Goal: Task Accomplishment & Management: Manage account settings

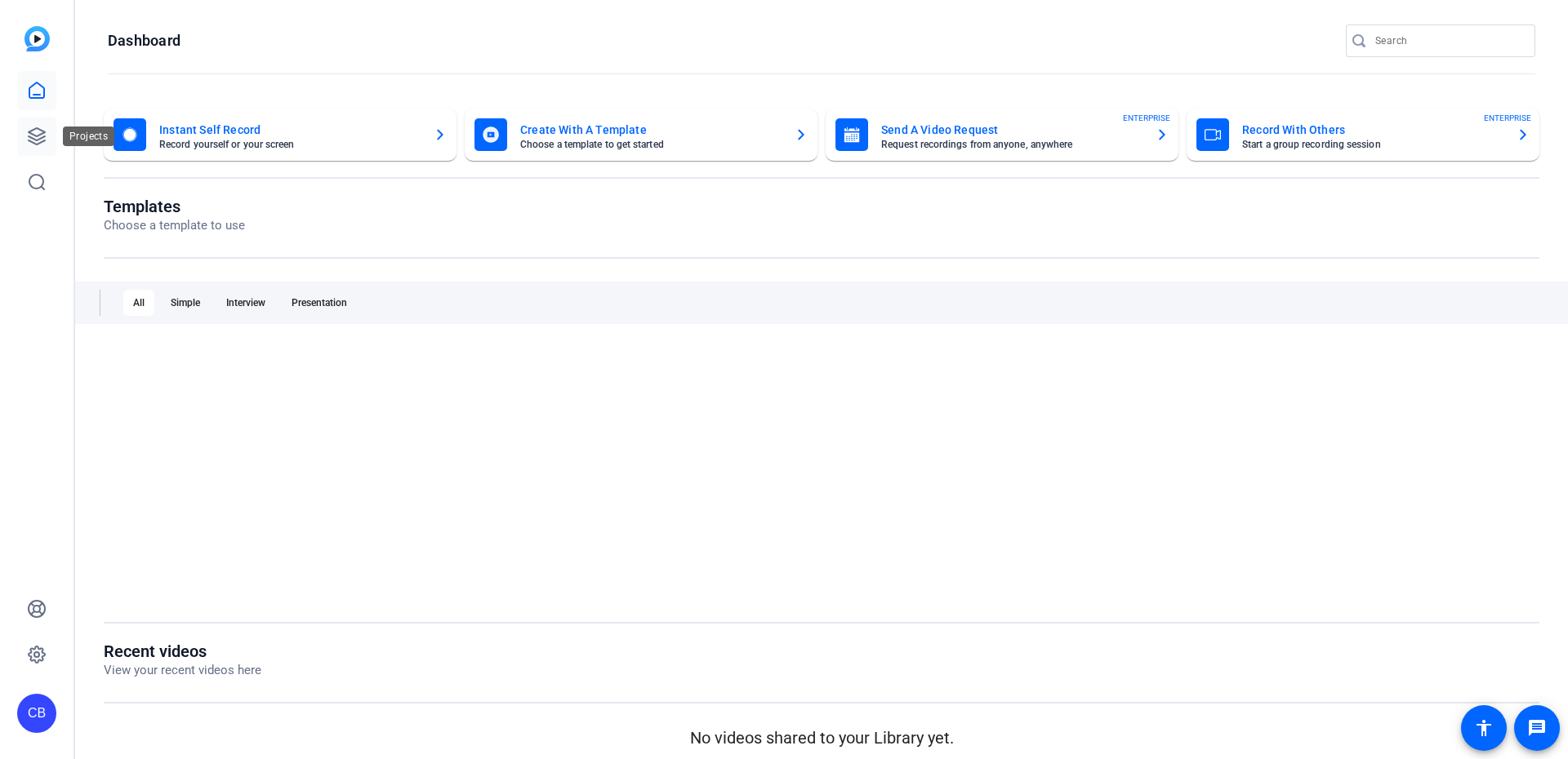
click at [28, 136] on icon at bounding box center [37, 136] width 17 height 17
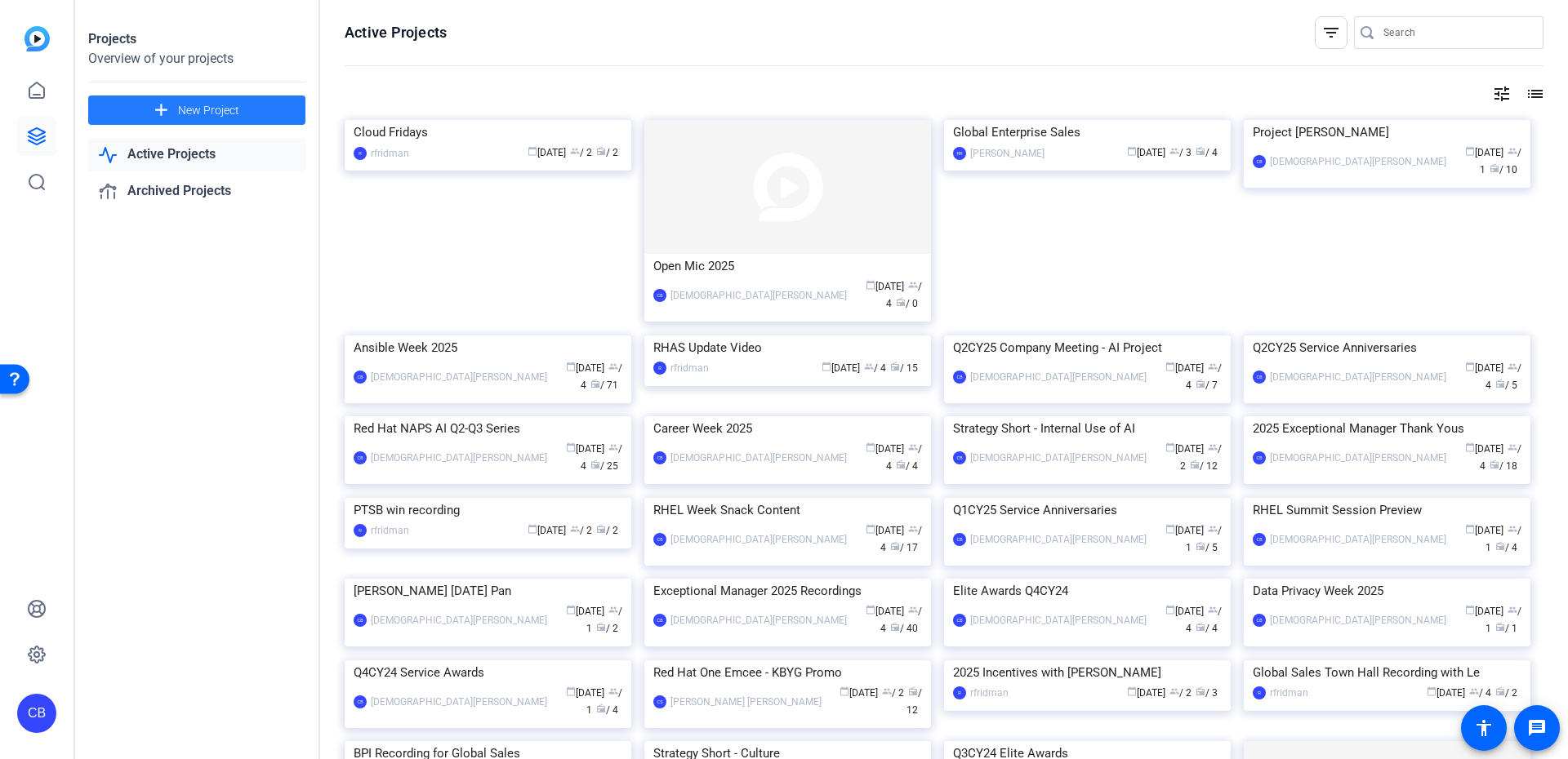
click at [229, 107] on span "New Project" at bounding box center [209, 111] width 62 height 17
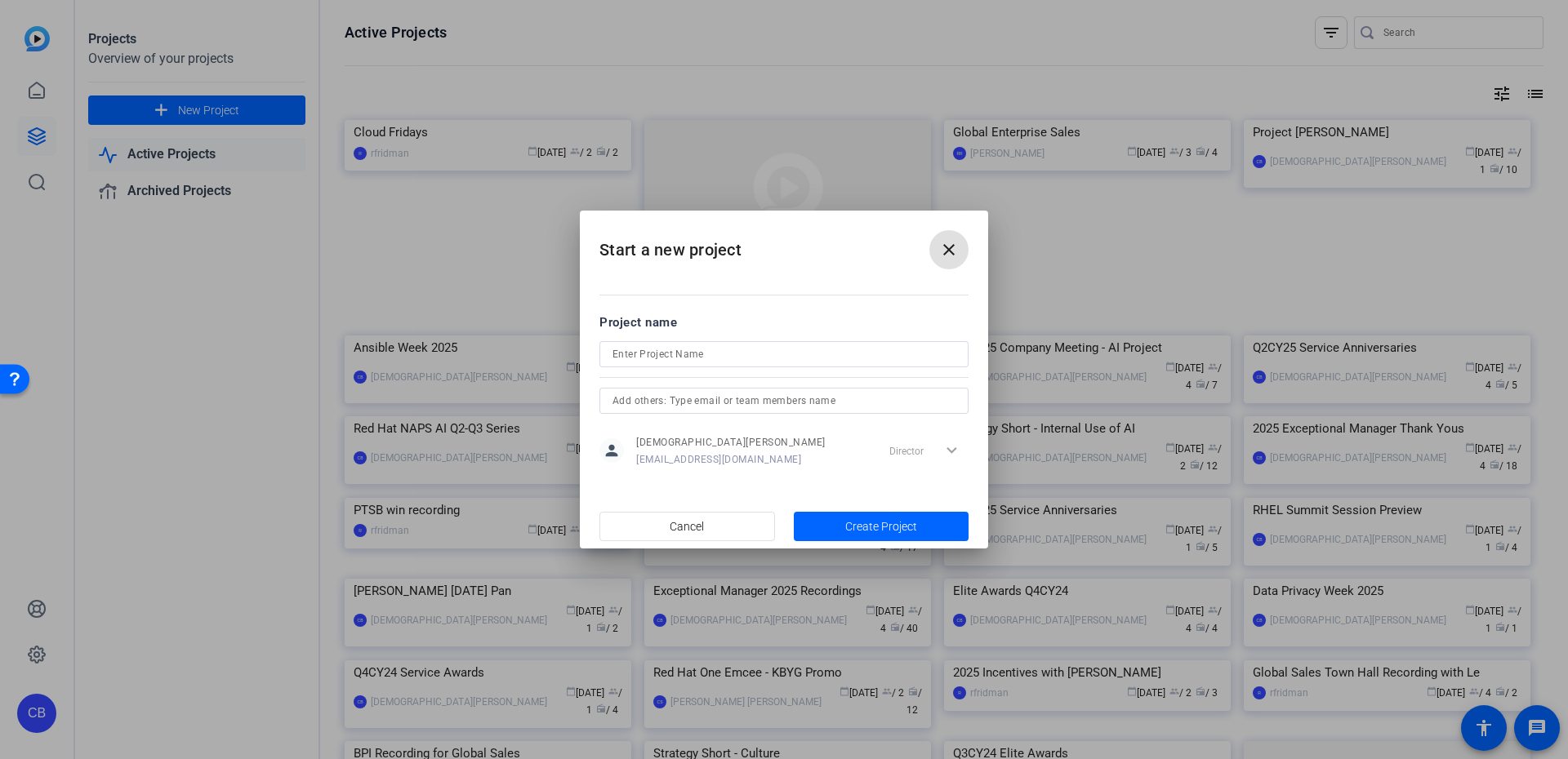
click at [718, 360] on input at bounding box center [784, 355] width 343 height 20
type input "Summit Connect 2025"
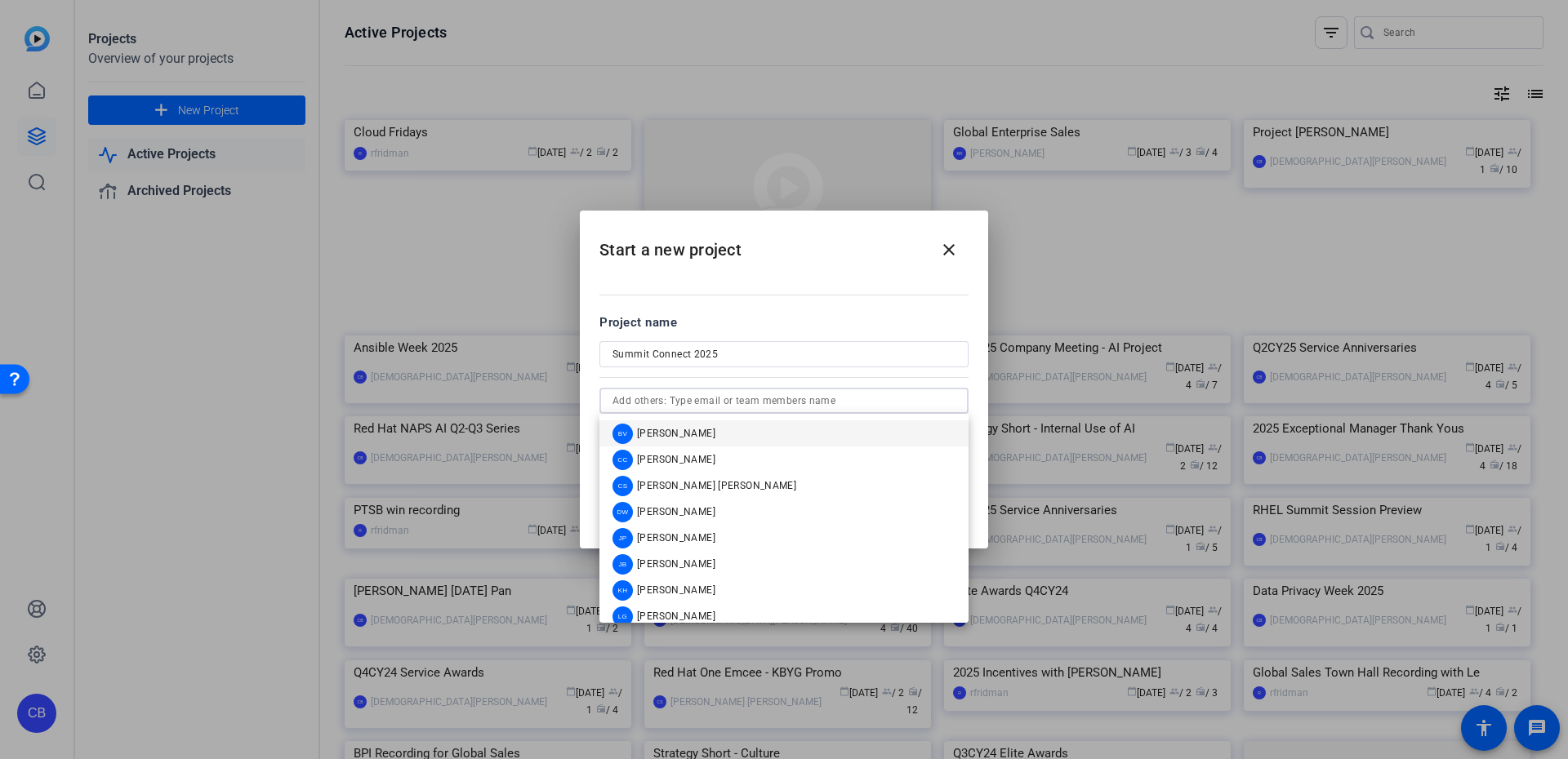
click at [743, 397] on input "text" at bounding box center [784, 401] width 343 height 20
click at [692, 484] on span "[PERSON_NAME] [PERSON_NAME]" at bounding box center [716, 486] width 159 height 13
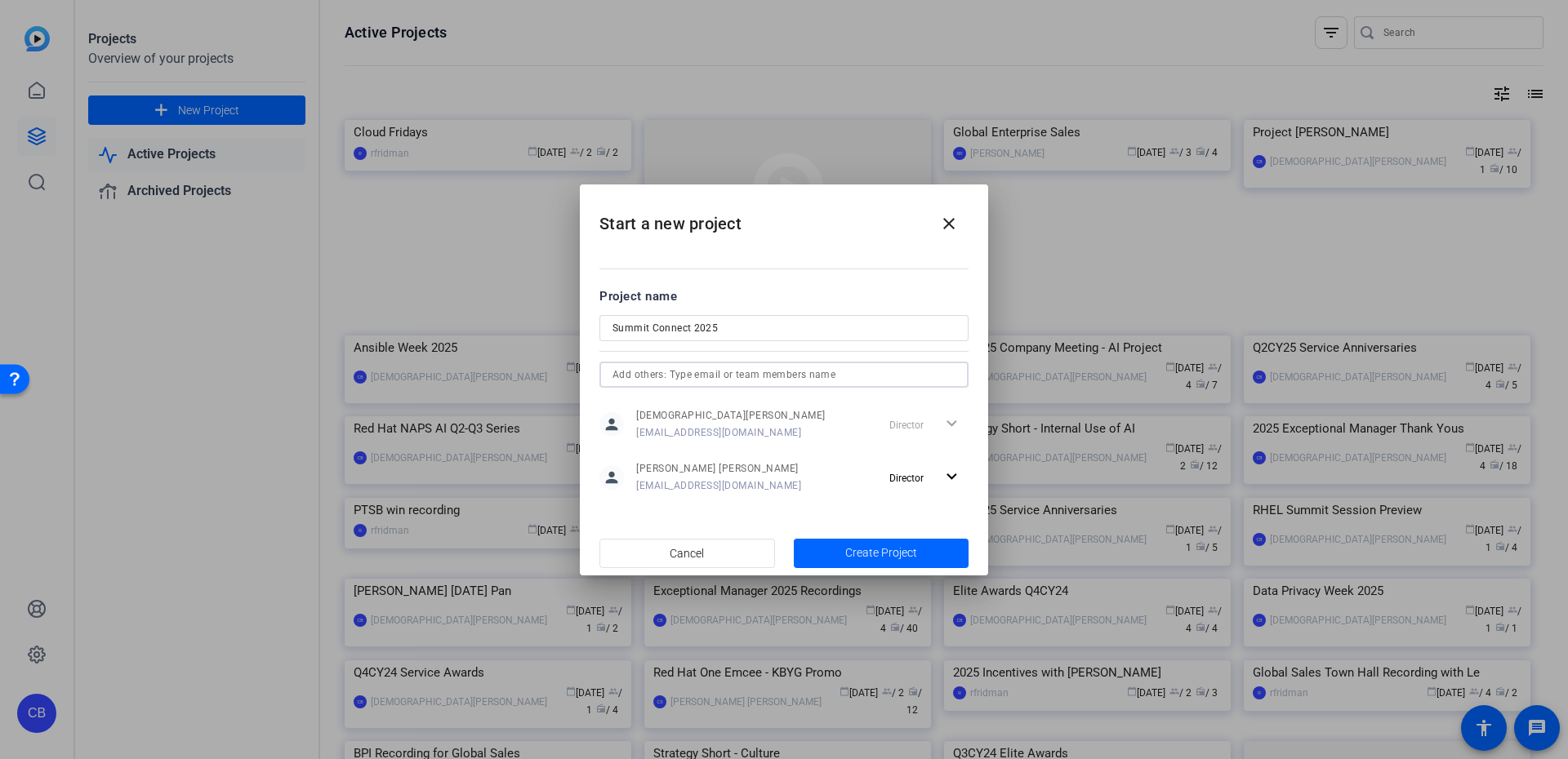
click at [714, 384] on input "text" at bounding box center [784, 375] width 343 height 20
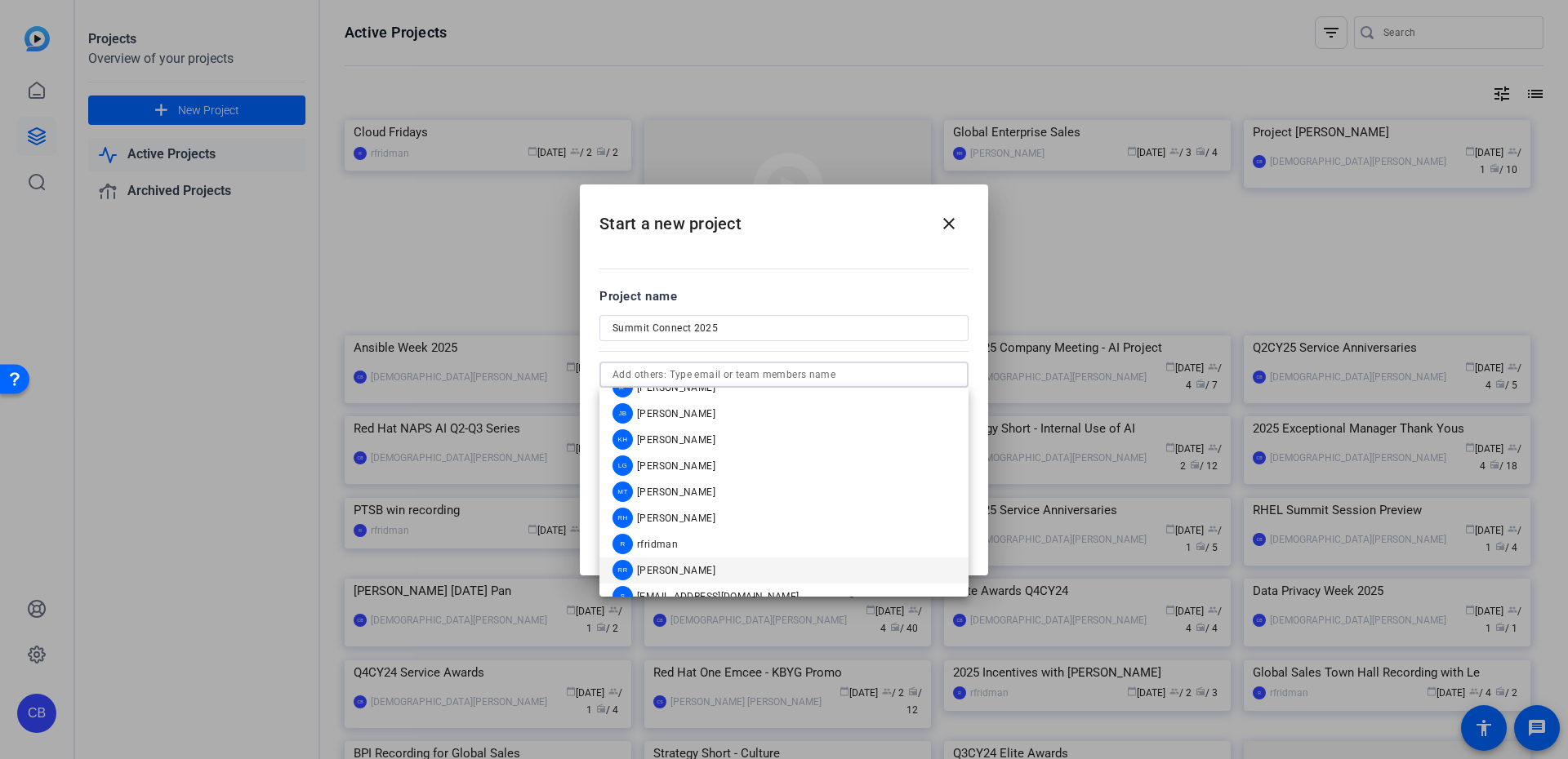
scroll to position [117, 0]
click at [709, 548] on span "[PERSON_NAME]" at bounding box center [676, 551] width 78 height 13
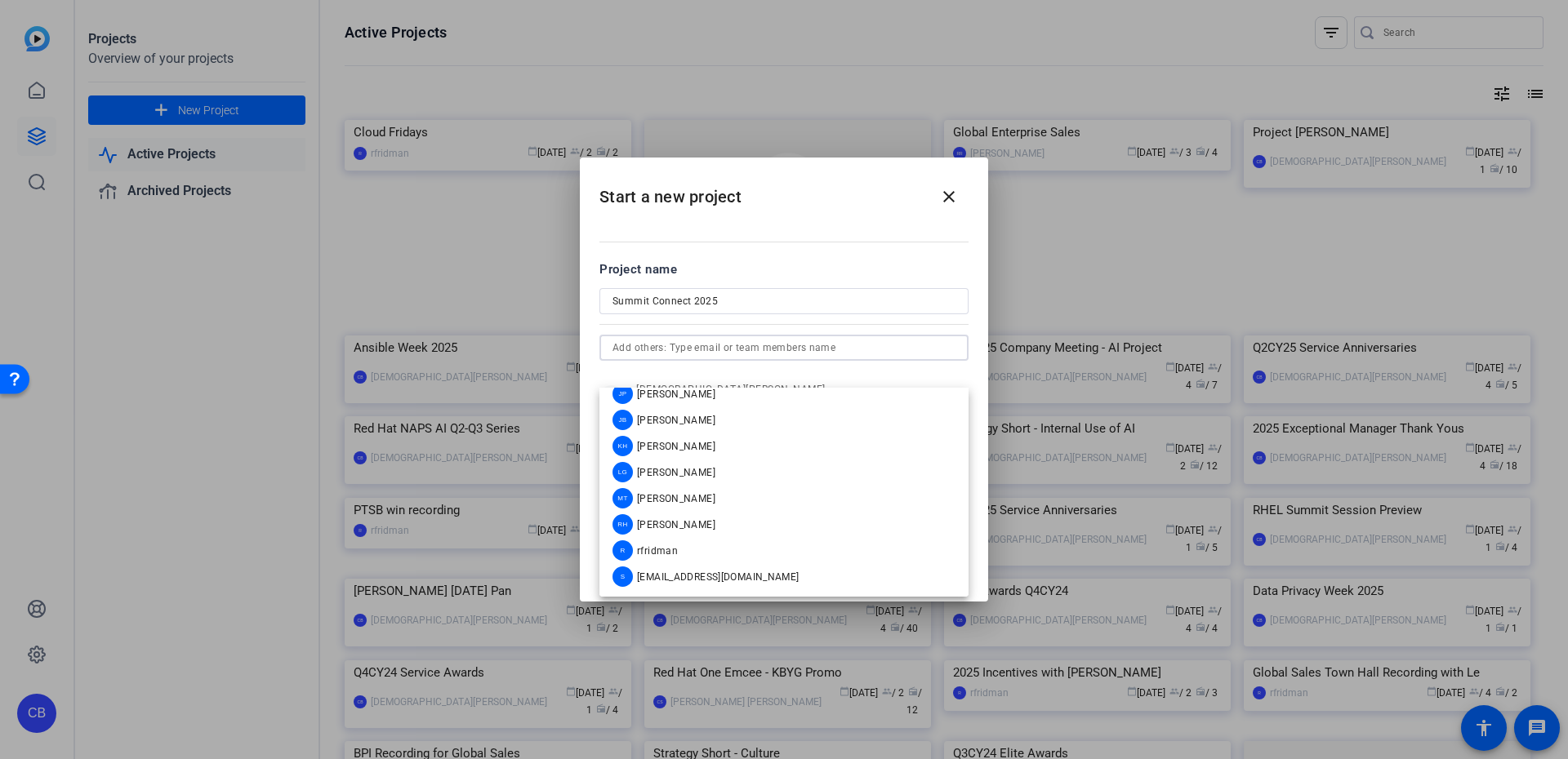
scroll to position [0, 0]
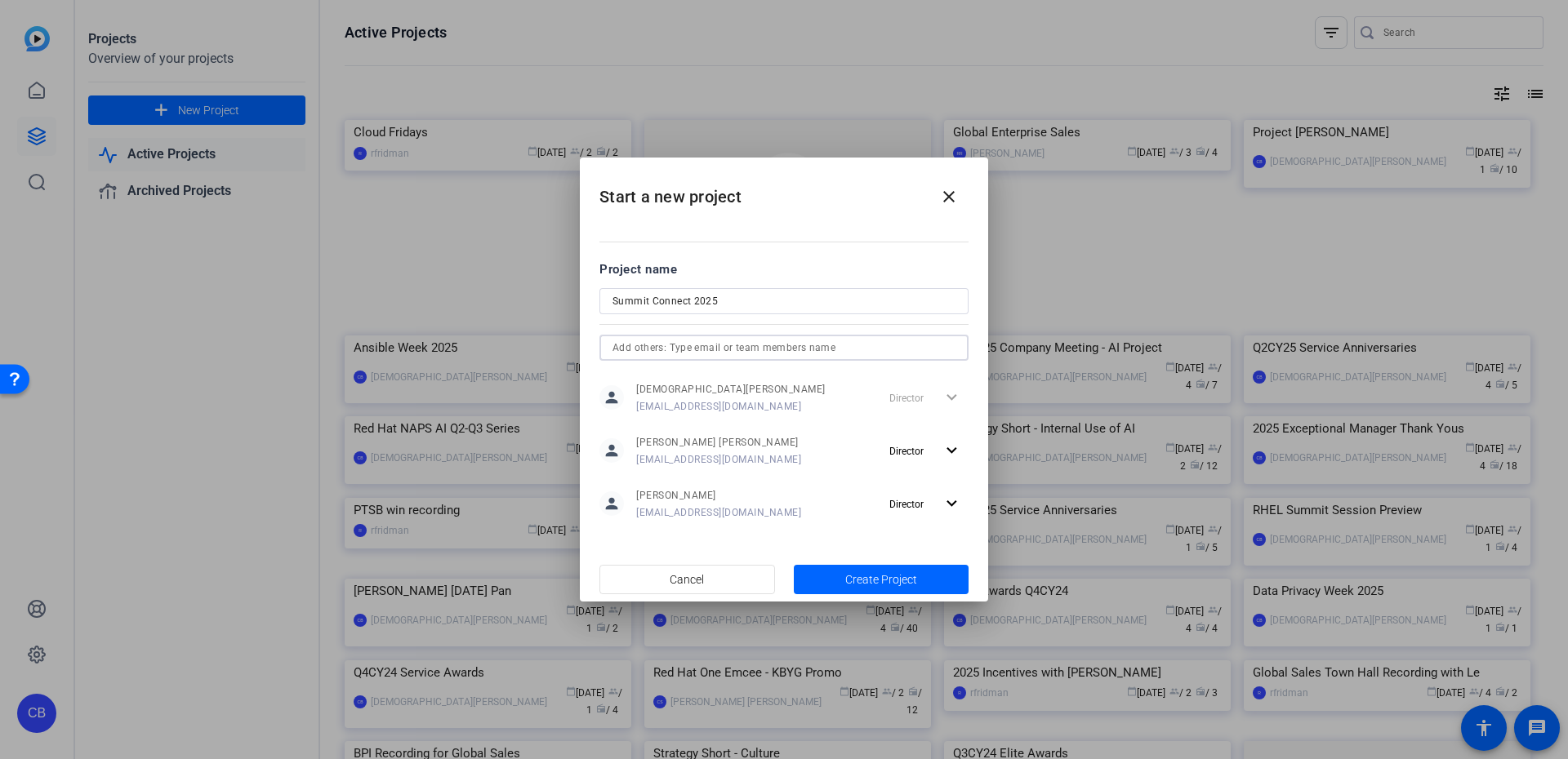
click at [719, 340] on input "text" at bounding box center [784, 348] width 343 height 20
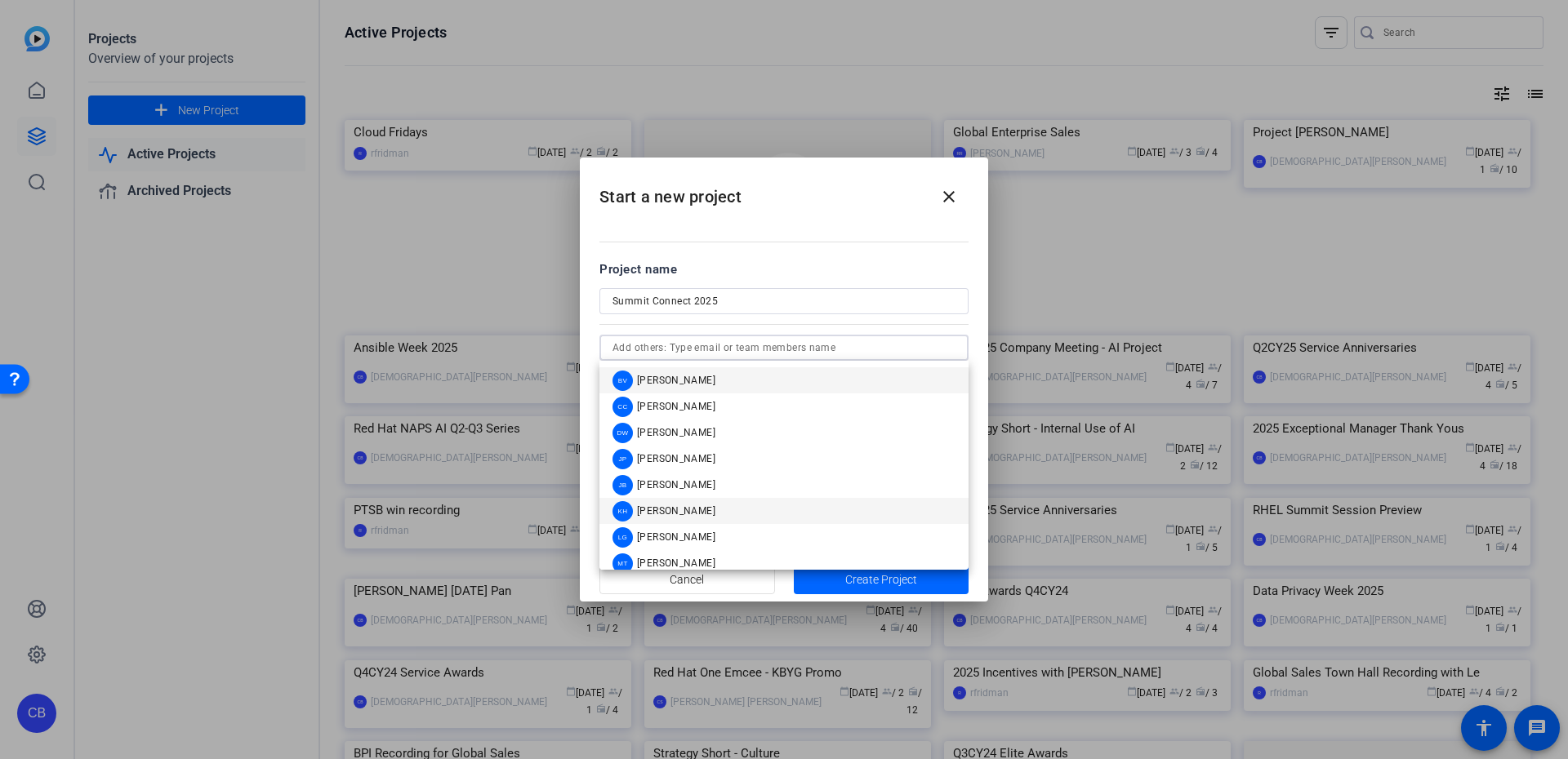
scroll to position [92, 0]
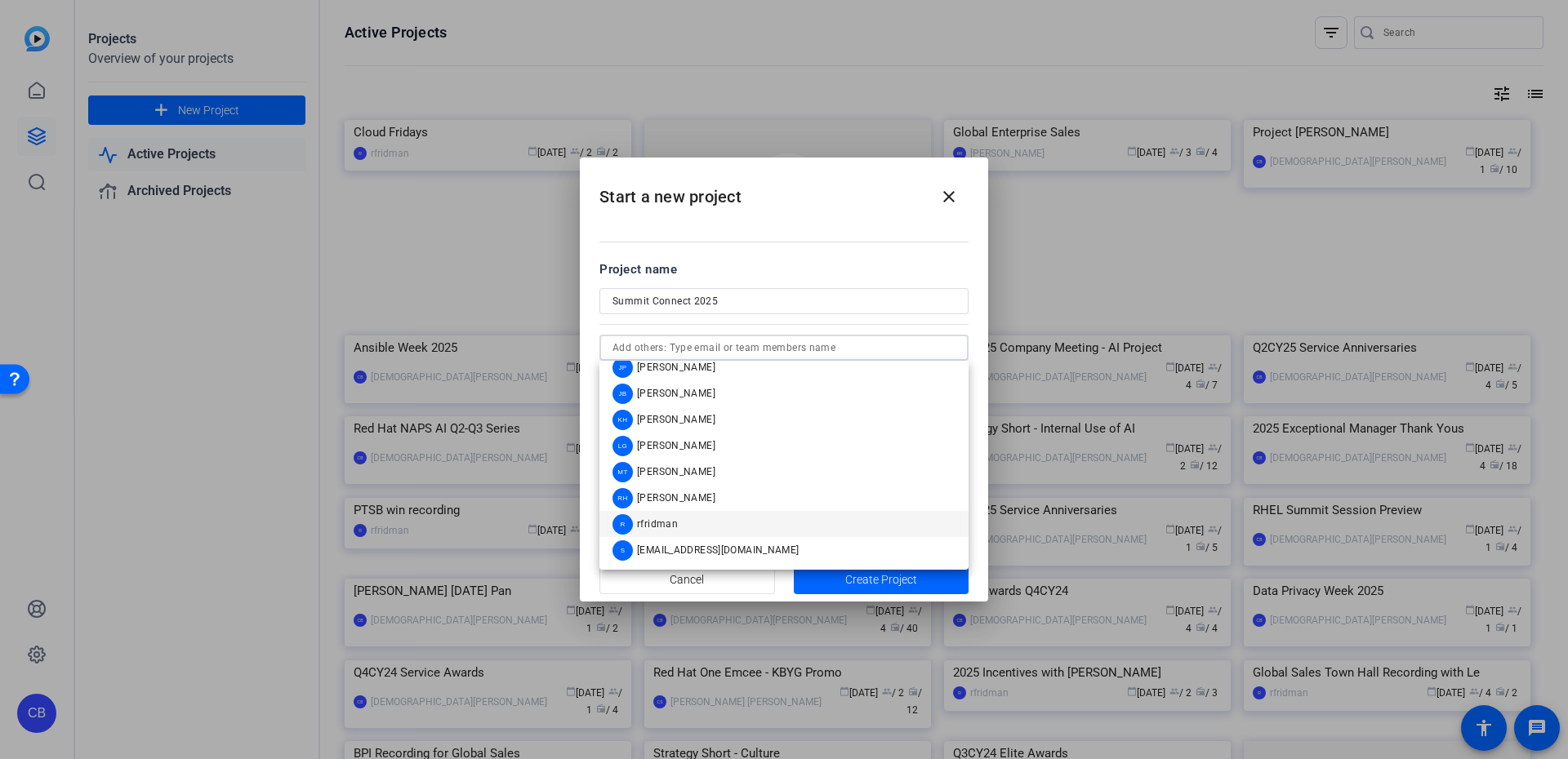
click at [702, 523] on mat-option "R rfridman" at bounding box center [784, 523] width 369 height 26
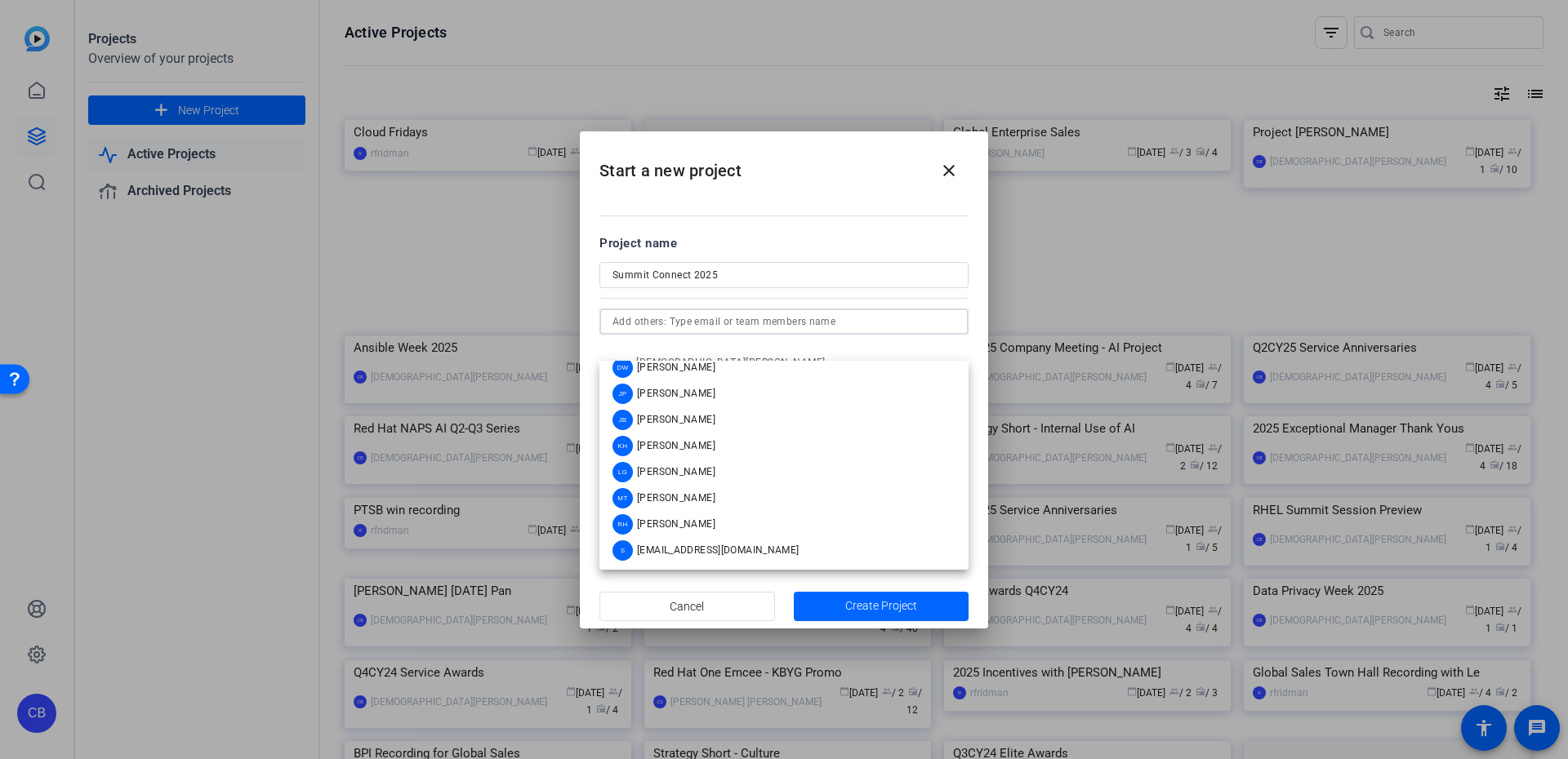
scroll to position [0, 0]
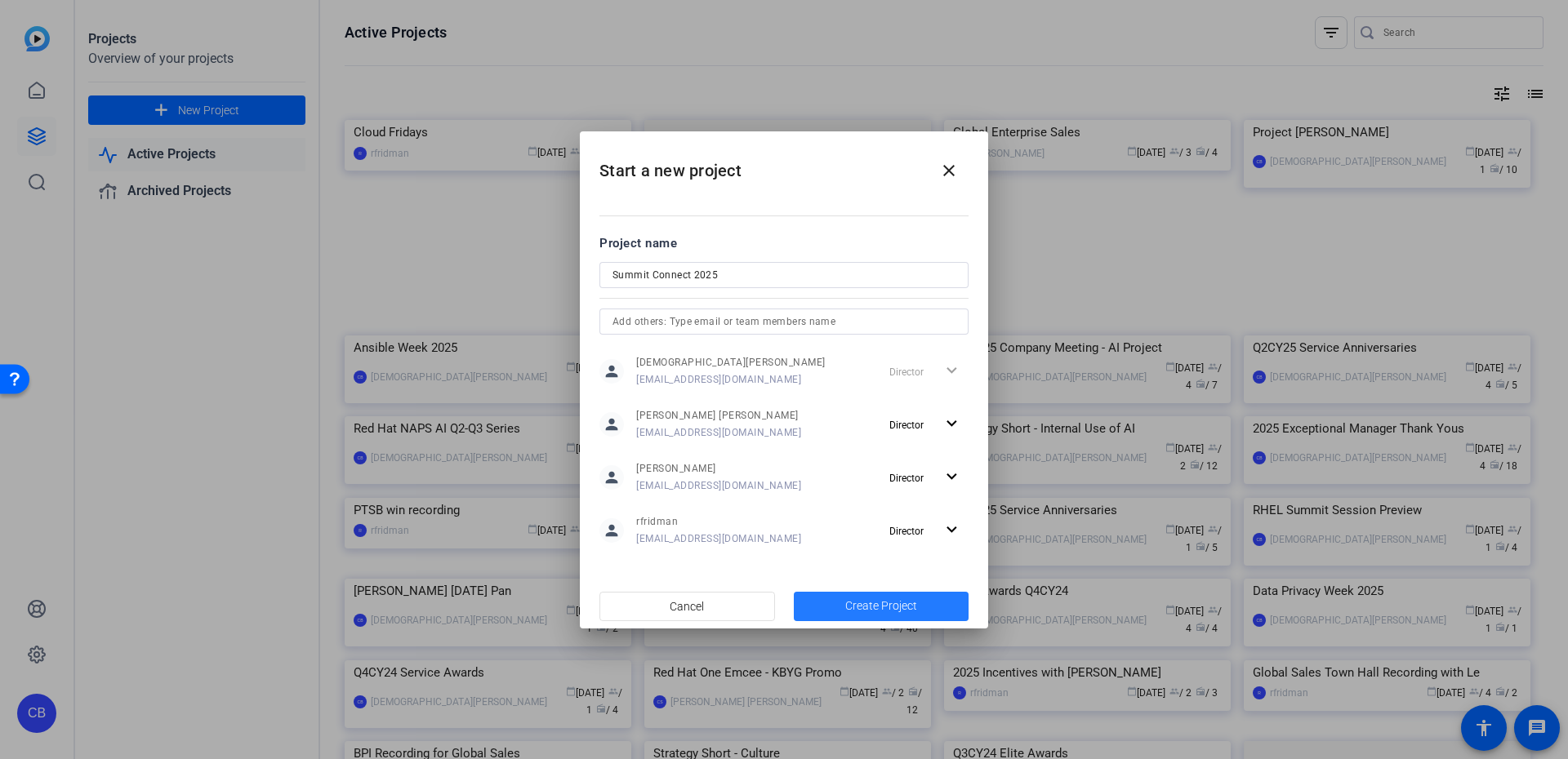
click at [856, 608] on span "Create Project" at bounding box center [881, 606] width 72 height 17
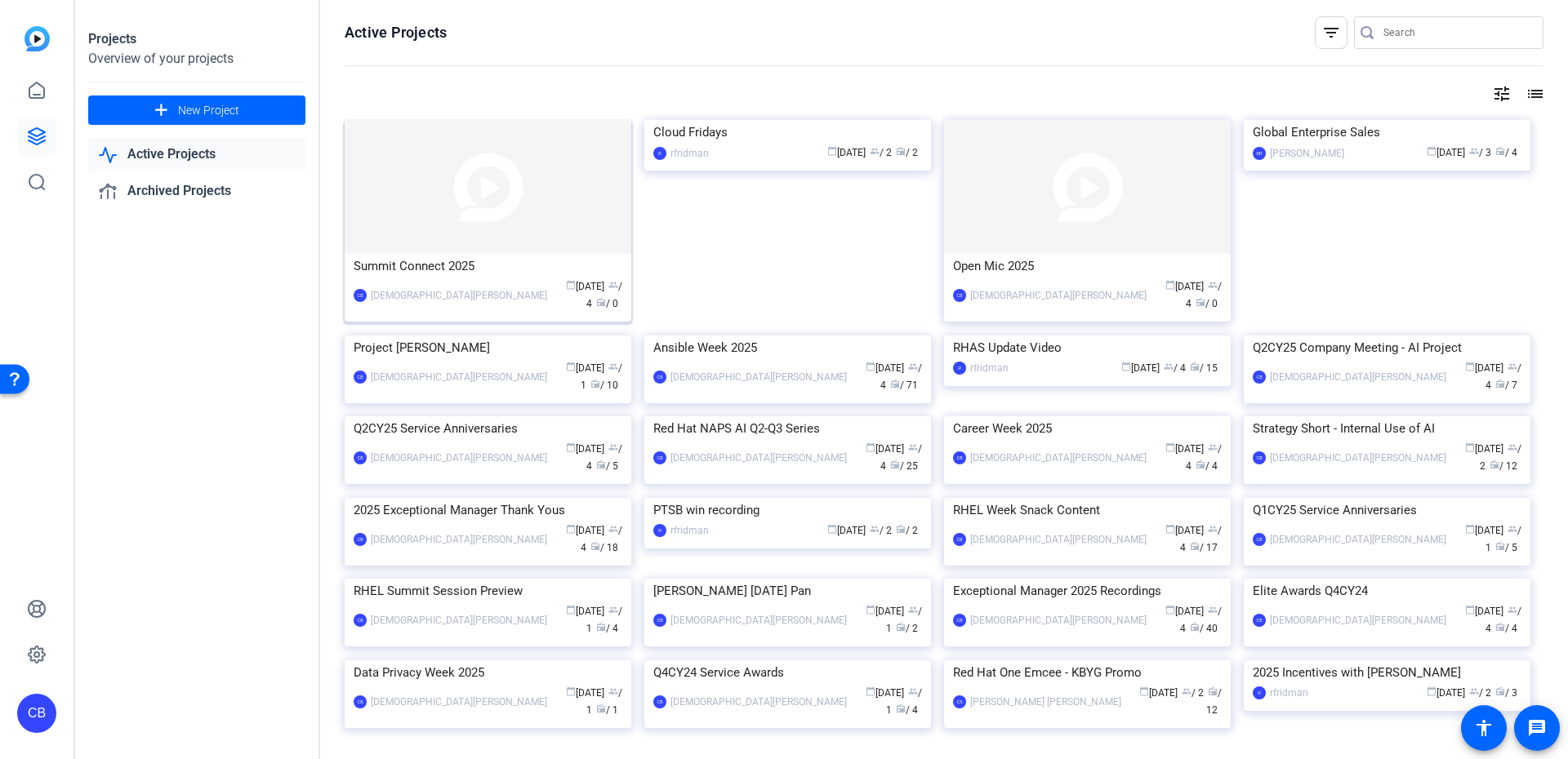
drag, startPoint x: 331, startPoint y: 239, endPoint x: 407, endPoint y: 220, distance: 78.3
click at [332, 238] on div "Active Projects filter_list tune list Summit Connect 2025 [PERSON_NAME][DEMOGRA…" at bounding box center [943, 380] width 1248 height 759
click at [408, 219] on img at bounding box center [488, 186] width 286 height 134
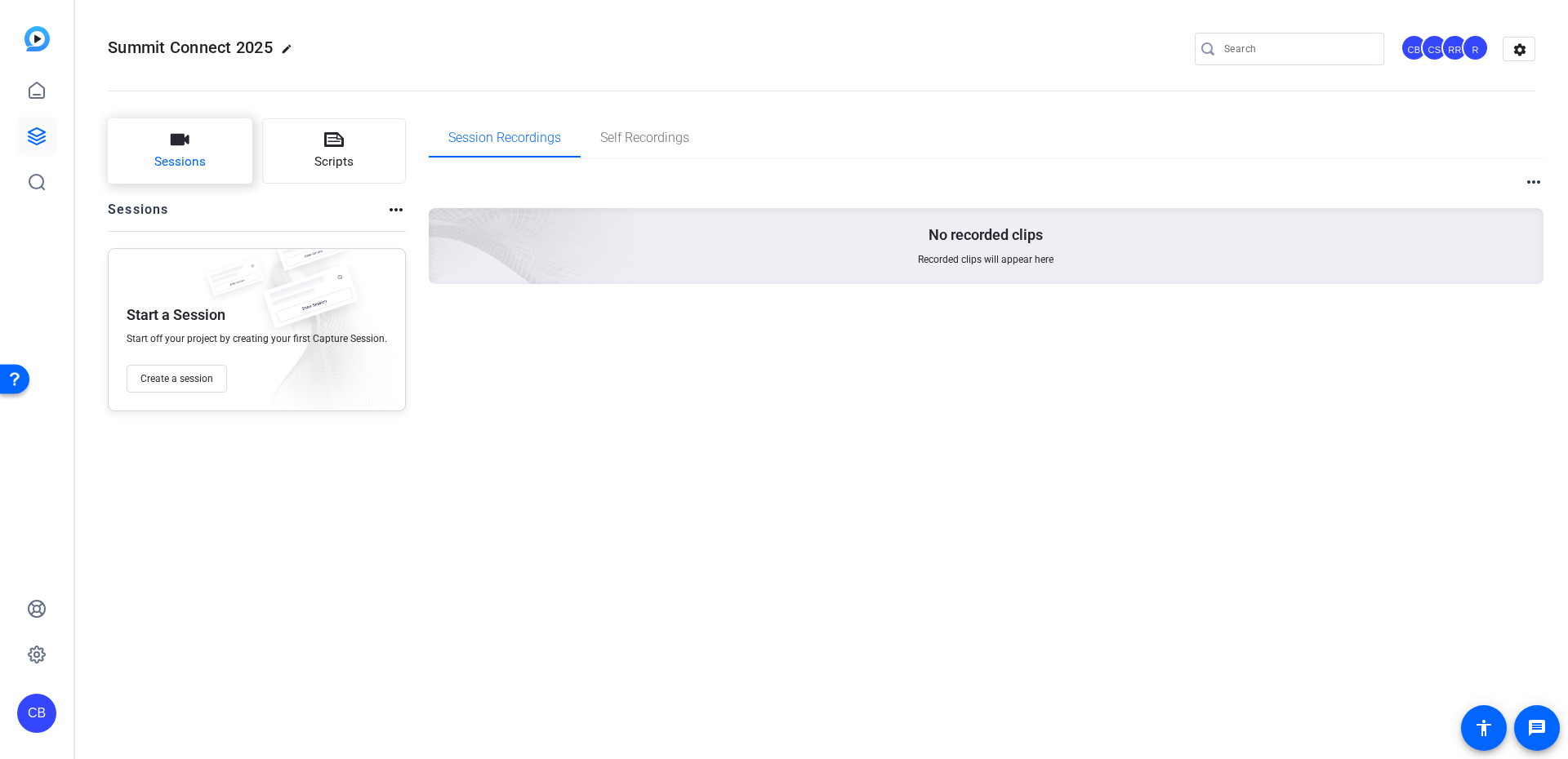
click at [213, 157] on button "Sessions" at bounding box center [180, 151] width 145 height 65
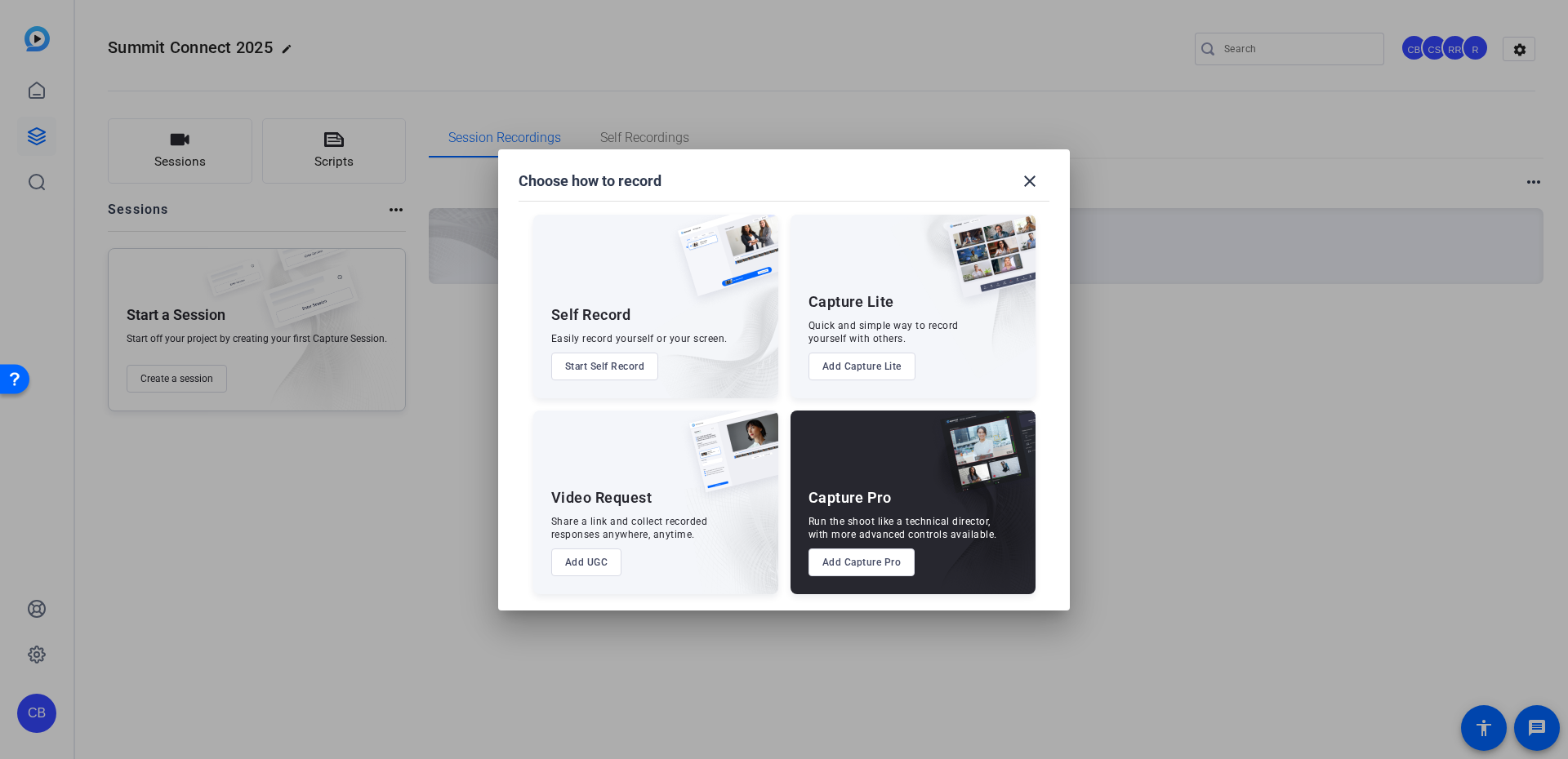
click at [859, 566] on button "Add Capture Pro" at bounding box center [862, 562] width 107 height 27
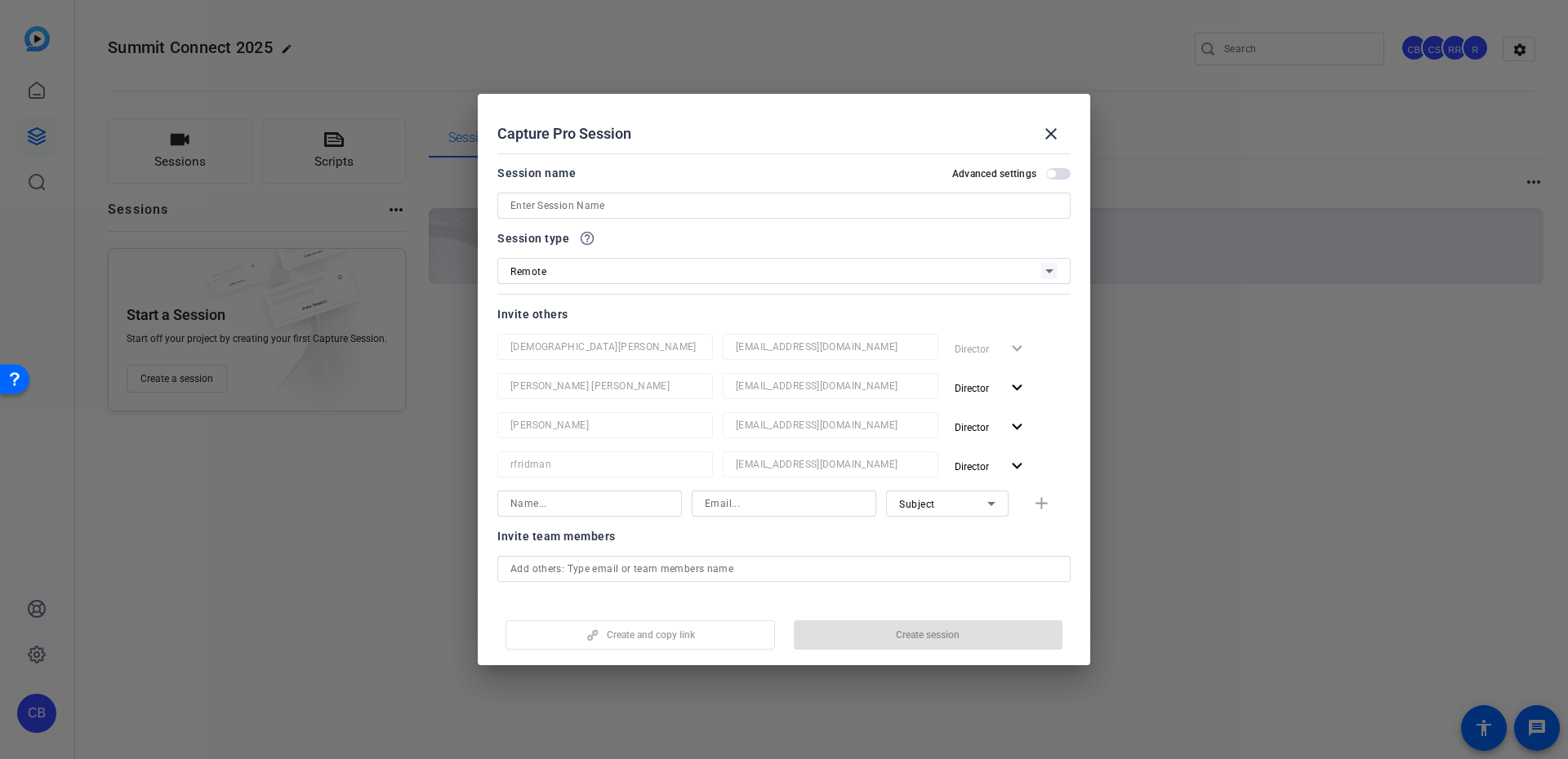
click at [689, 201] on input at bounding box center [784, 206] width 547 height 20
paste input "Turbocharge Gen AI"
type input "Turbocharge Gen AI"
click at [894, 639] on span "button" at bounding box center [928, 634] width 270 height 39
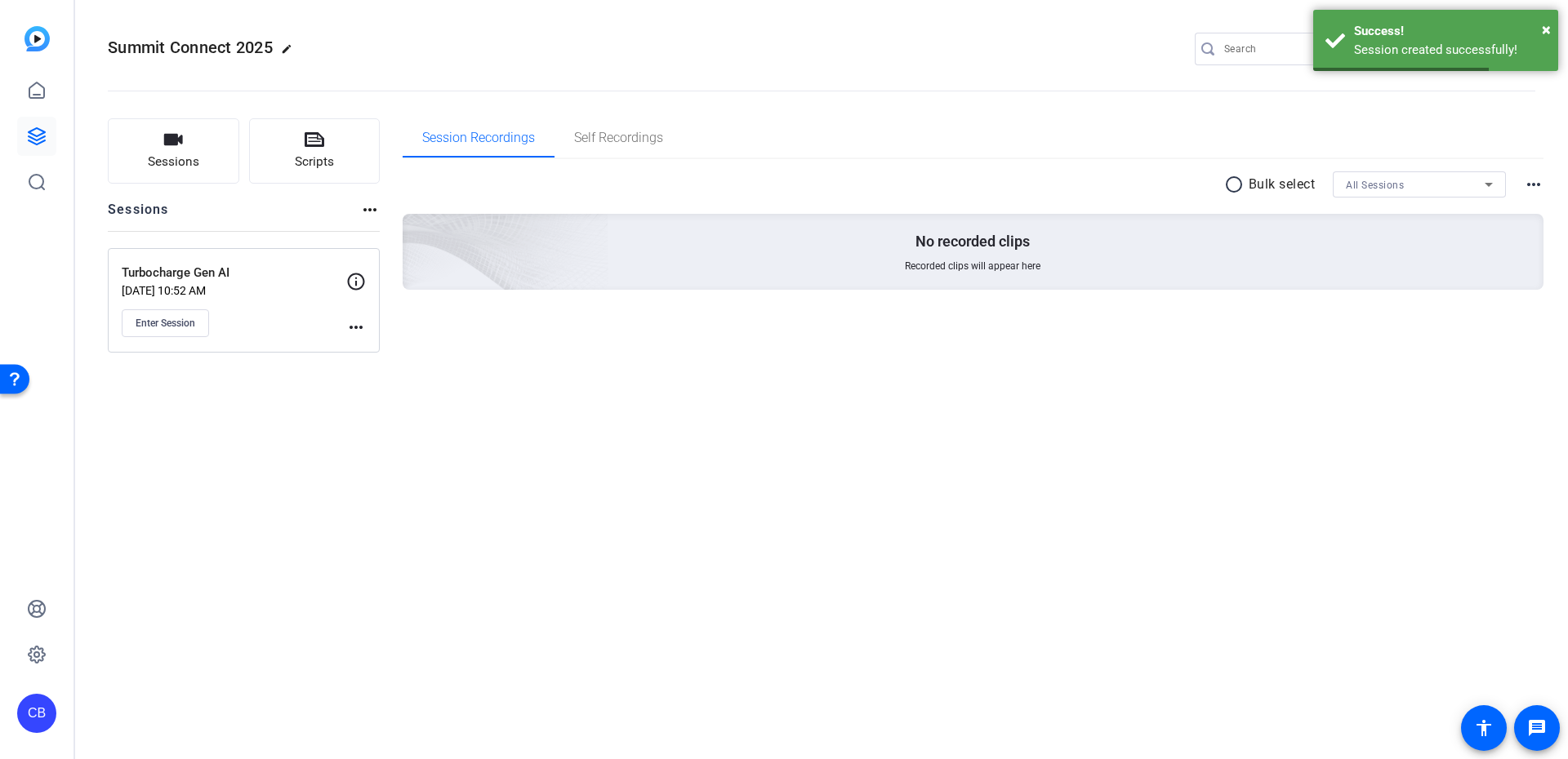
click at [358, 322] on mat-icon "more_horiz" at bounding box center [356, 328] width 20 height 20
click at [372, 356] on span "Edit Session" at bounding box center [396, 351] width 74 height 20
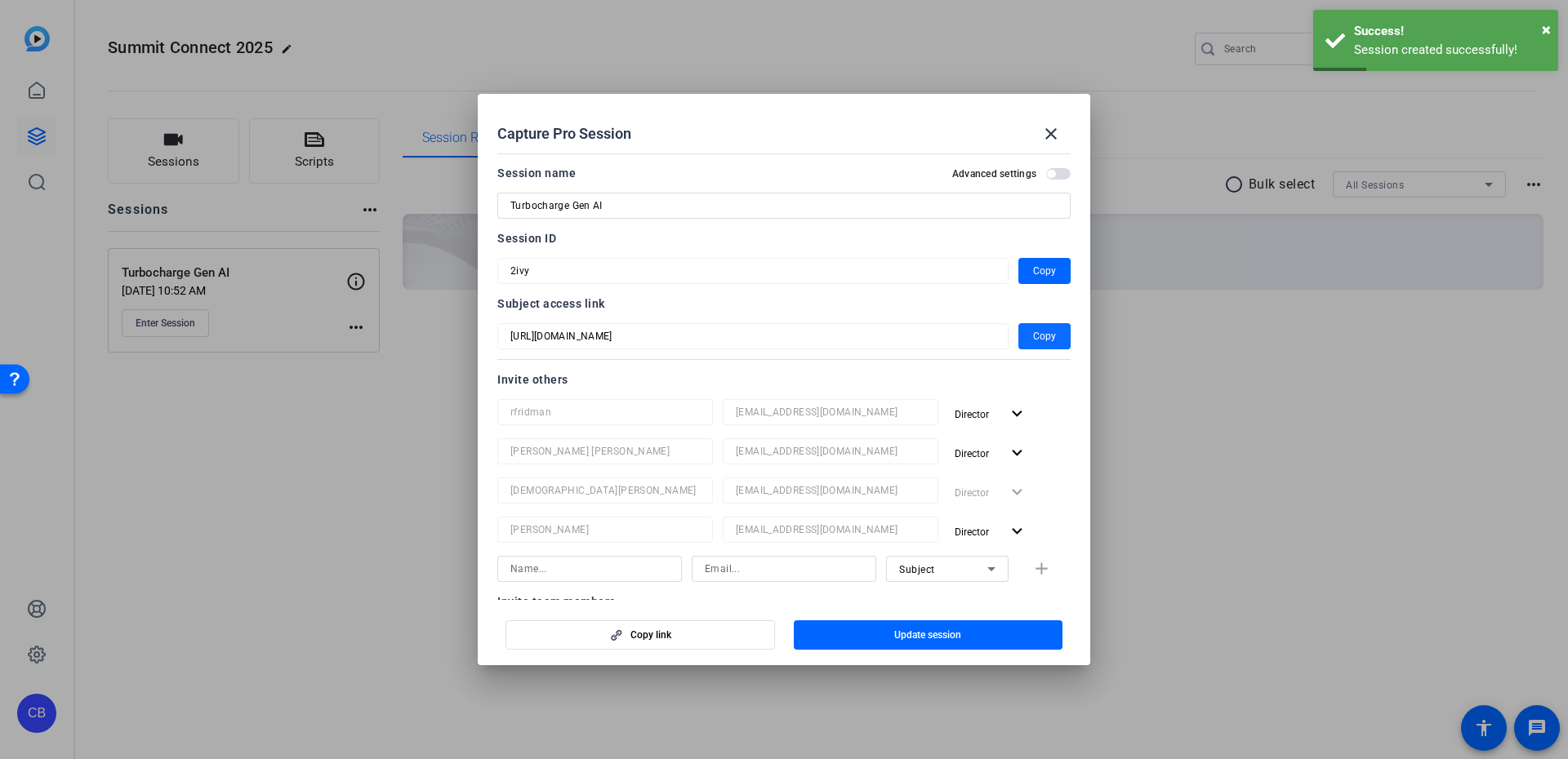
click at [1033, 344] on span "Copy" at bounding box center [1044, 336] width 22 height 20
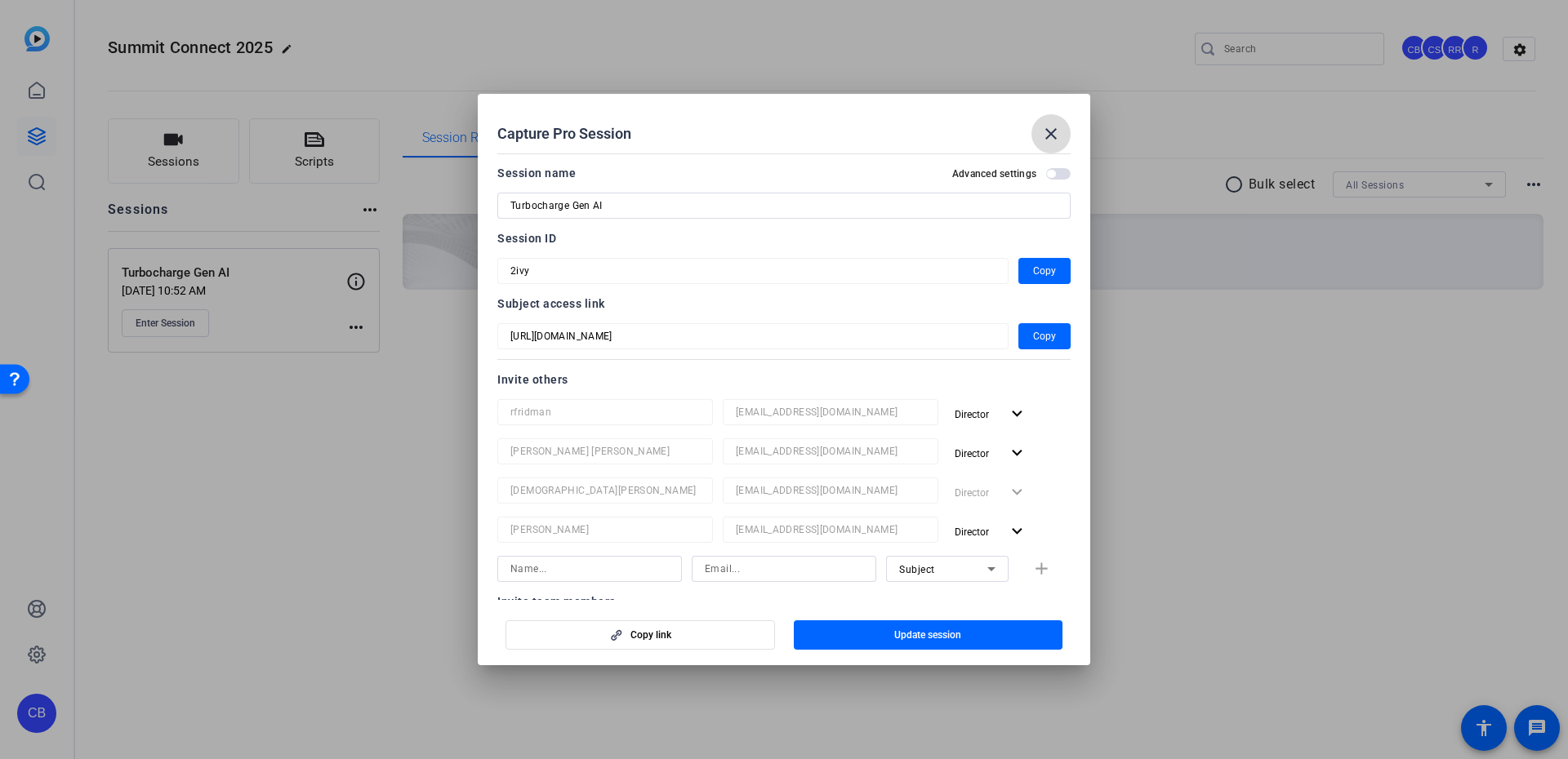
click at [1038, 134] on span at bounding box center [1051, 133] width 39 height 39
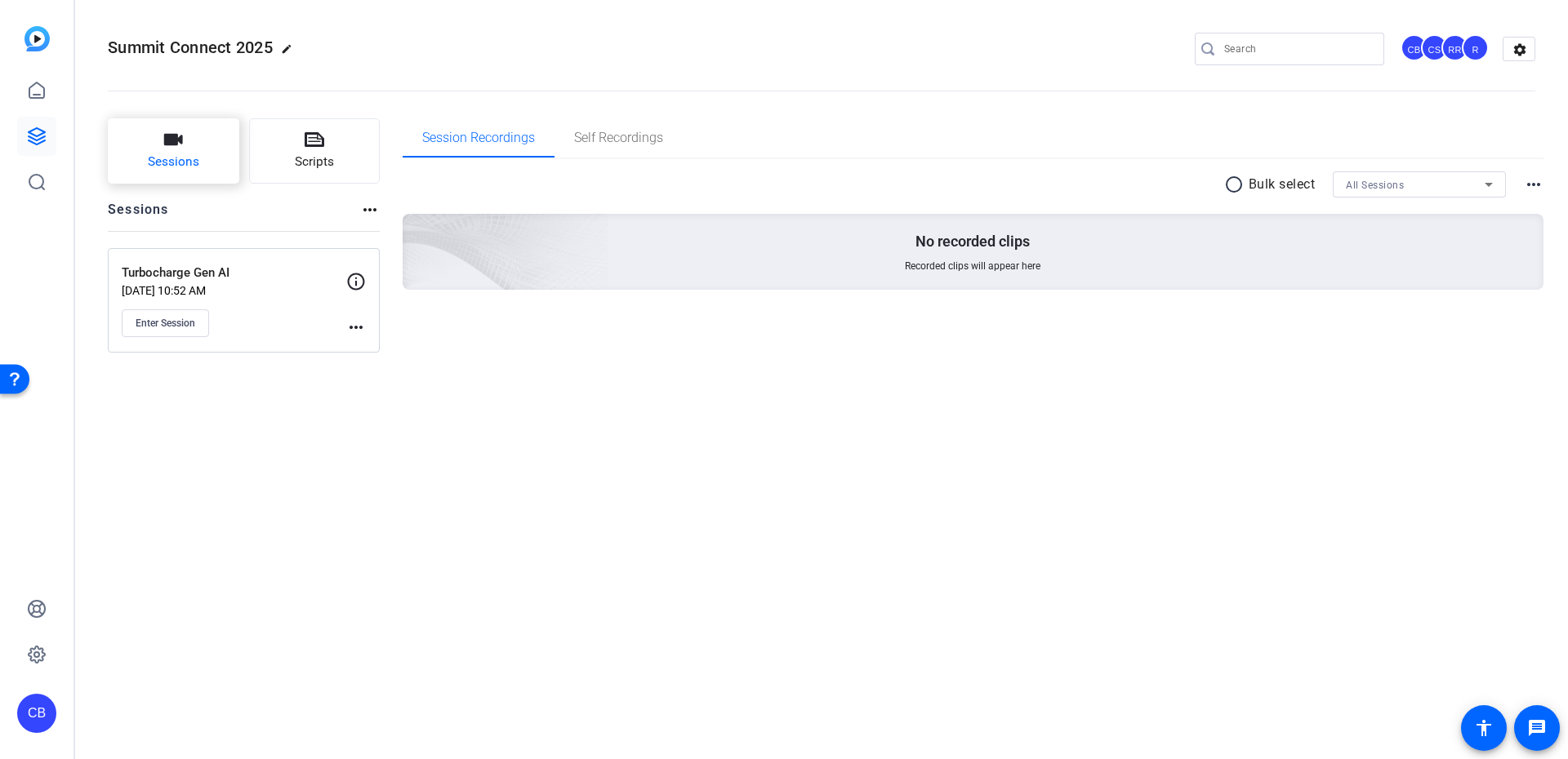
click at [161, 141] on button "Sessions" at bounding box center [173, 151] width 132 height 65
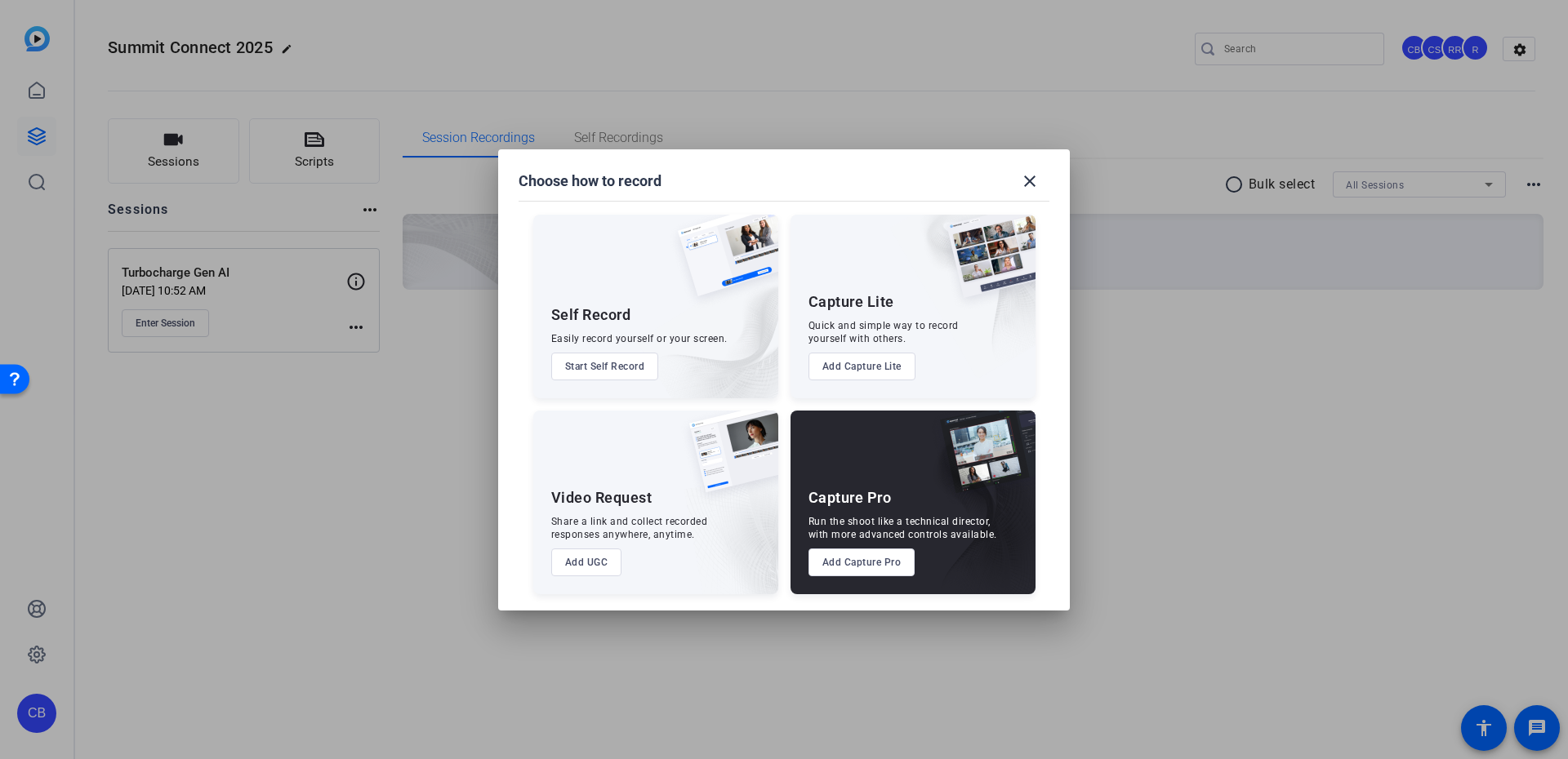
click at [842, 552] on button "Add Capture Pro" at bounding box center [862, 562] width 107 height 27
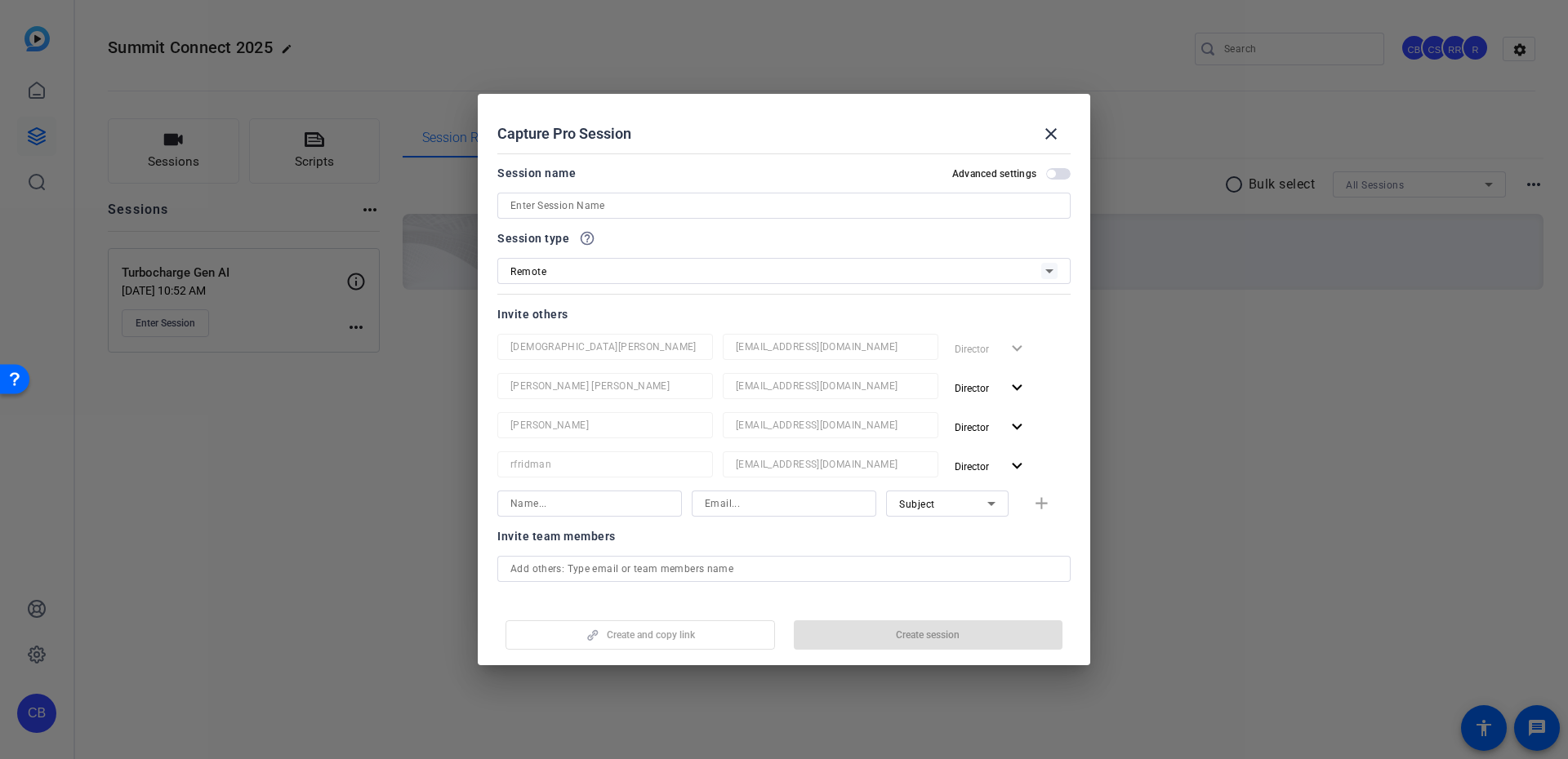
click at [640, 210] on input at bounding box center [784, 206] width 547 height 20
paste input "Transform prior authorization"
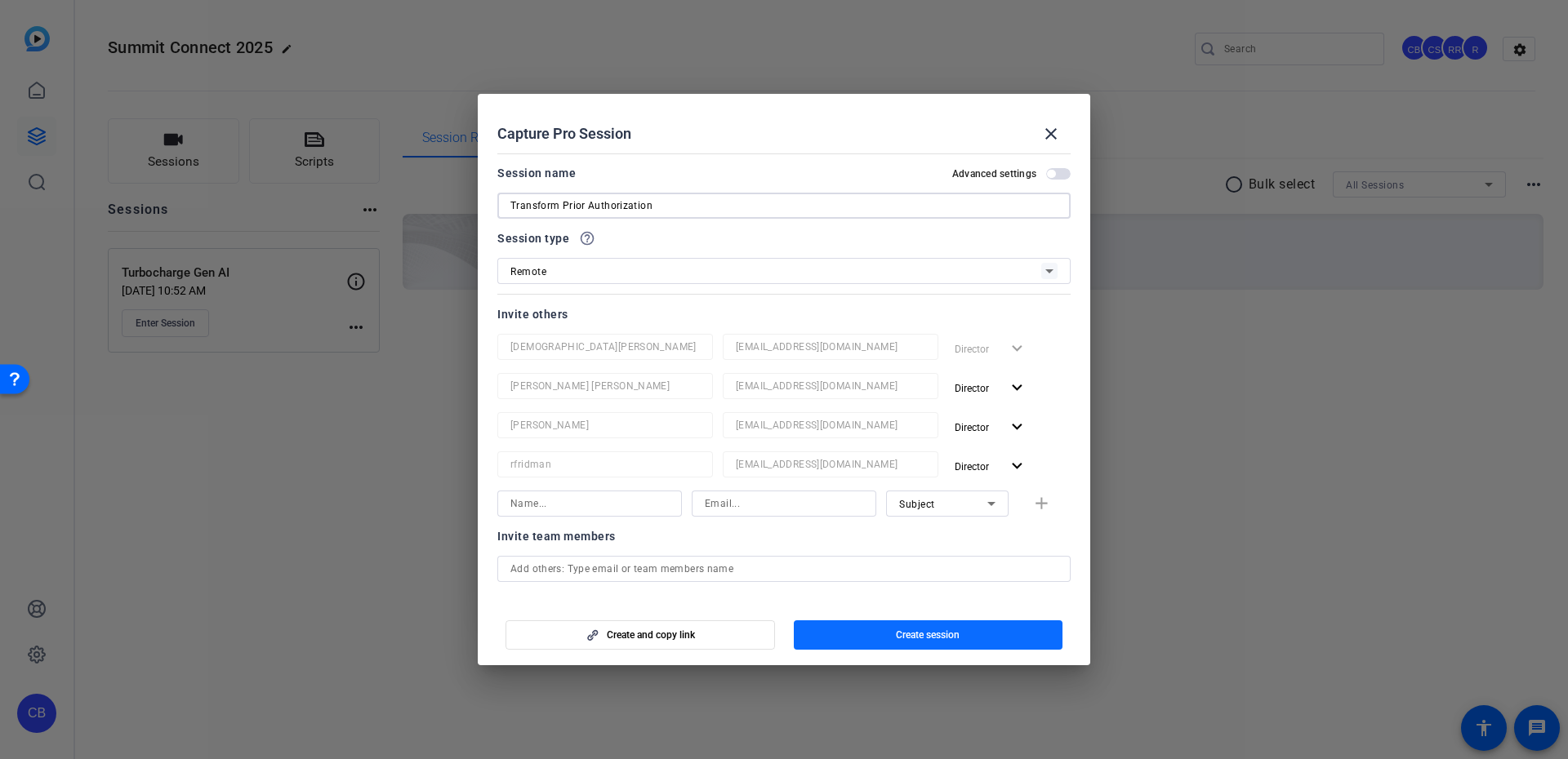
type input "Transform Prior Authorization"
click at [979, 629] on span "button" at bounding box center [928, 634] width 270 height 39
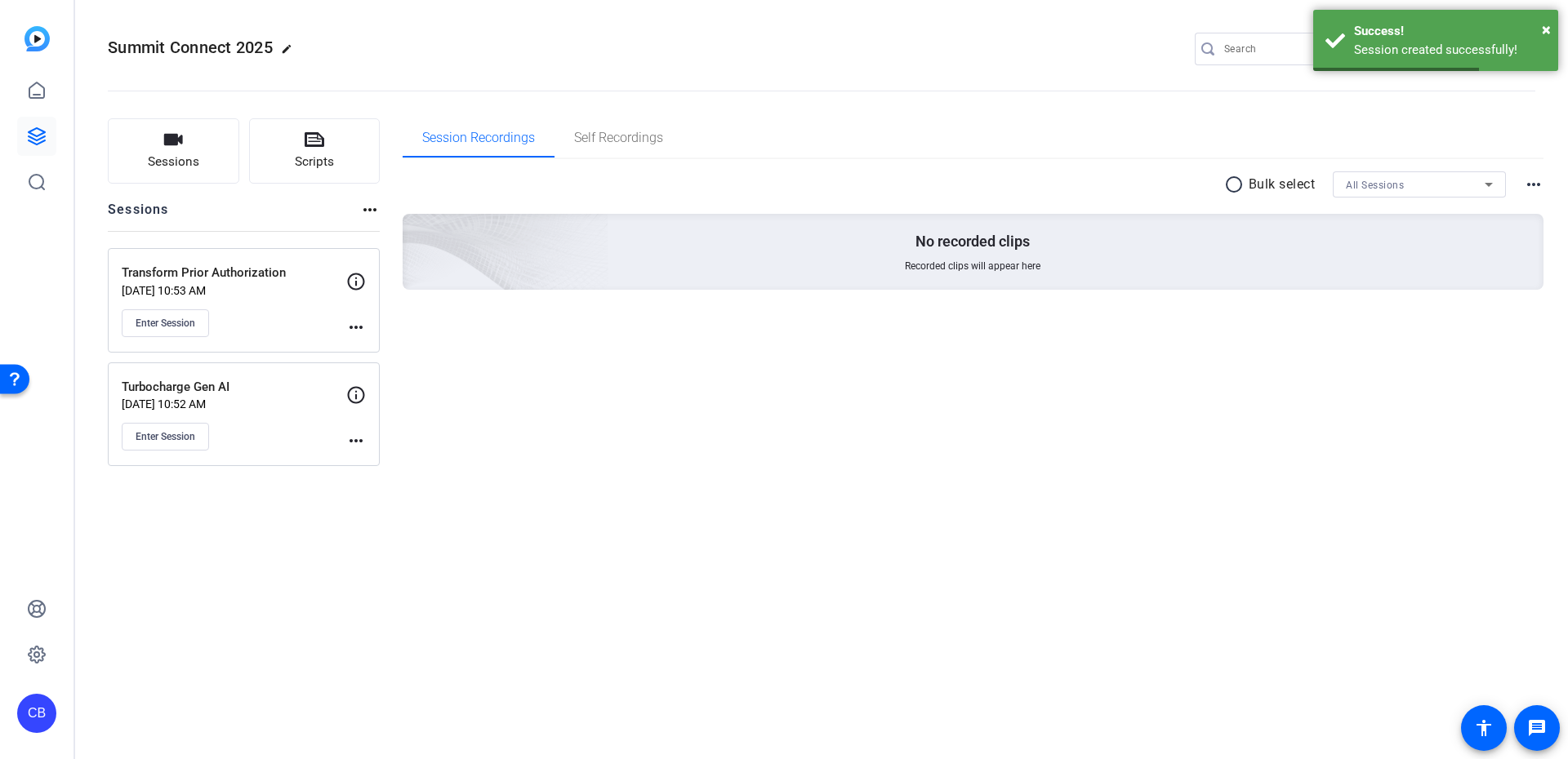
click at [356, 325] on mat-icon "more_horiz" at bounding box center [356, 328] width 20 height 20
click at [366, 342] on span "Edit Session" at bounding box center [396, 351] width 74 height 20
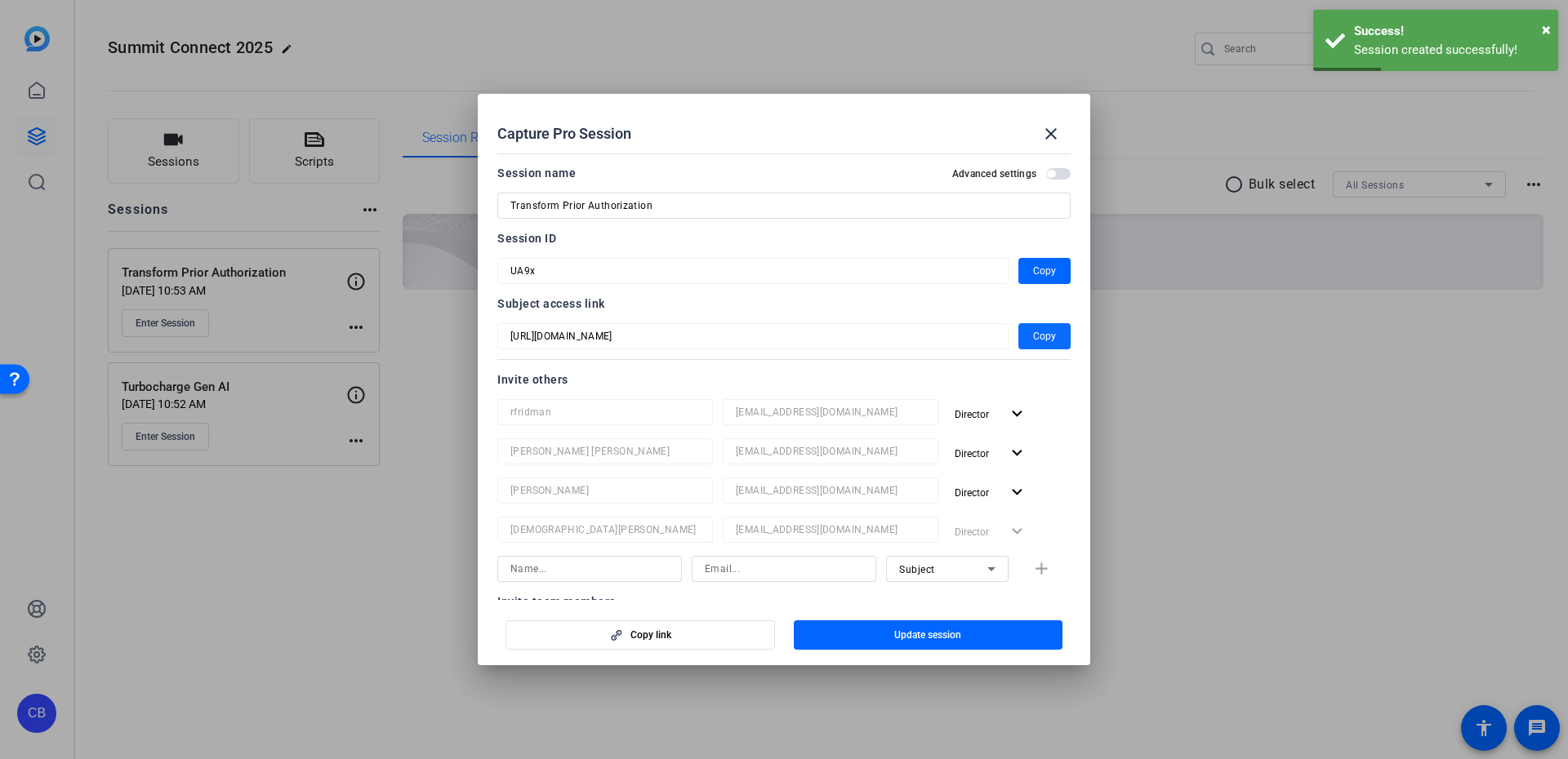
click at [1042, 347] on span "button" at bounding box center [1044, 336] width 52 height 39
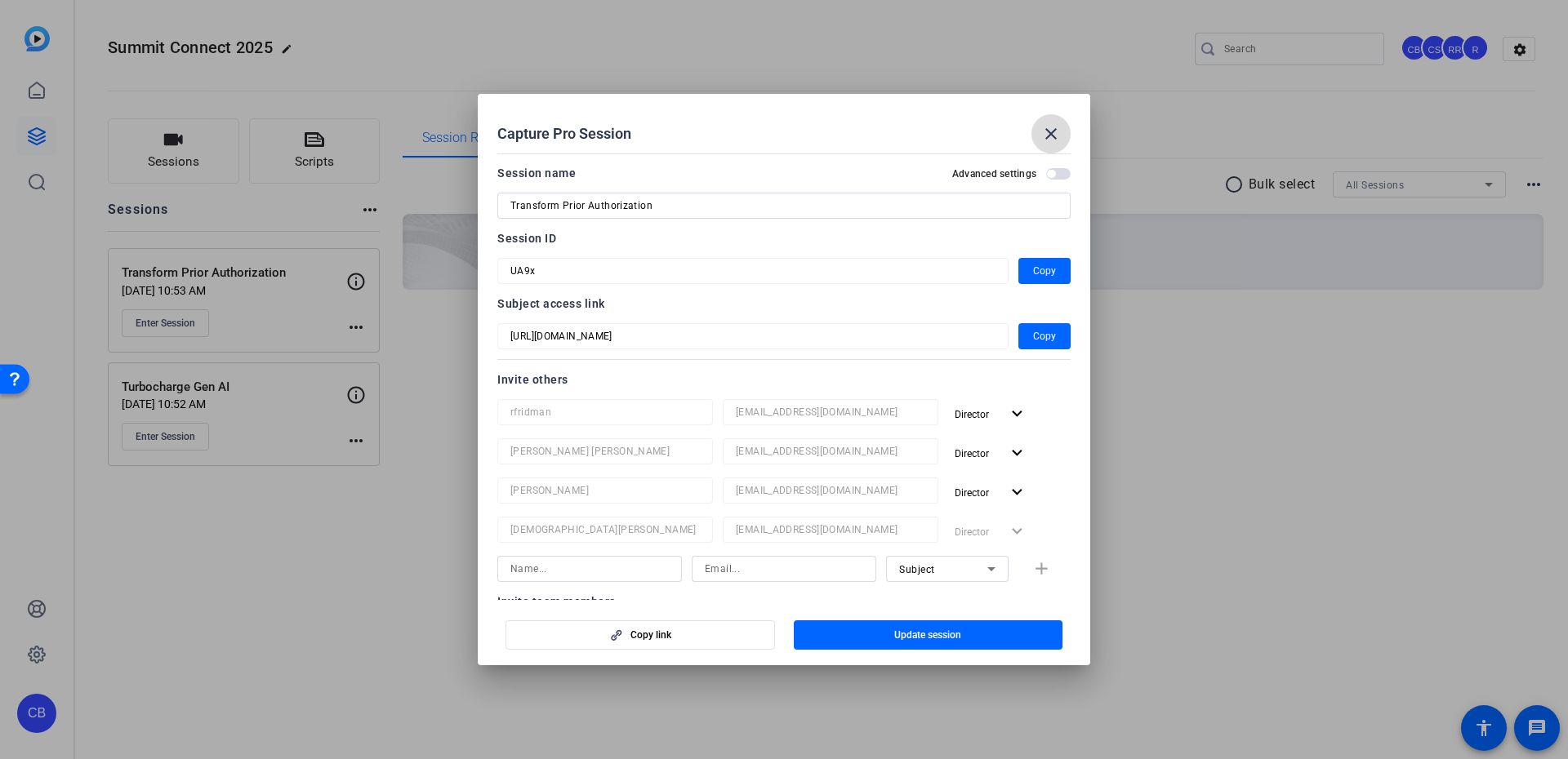
click at [1044, 131] on mat-icon "close" at bounding box center [1051, 134] width 20 height 20
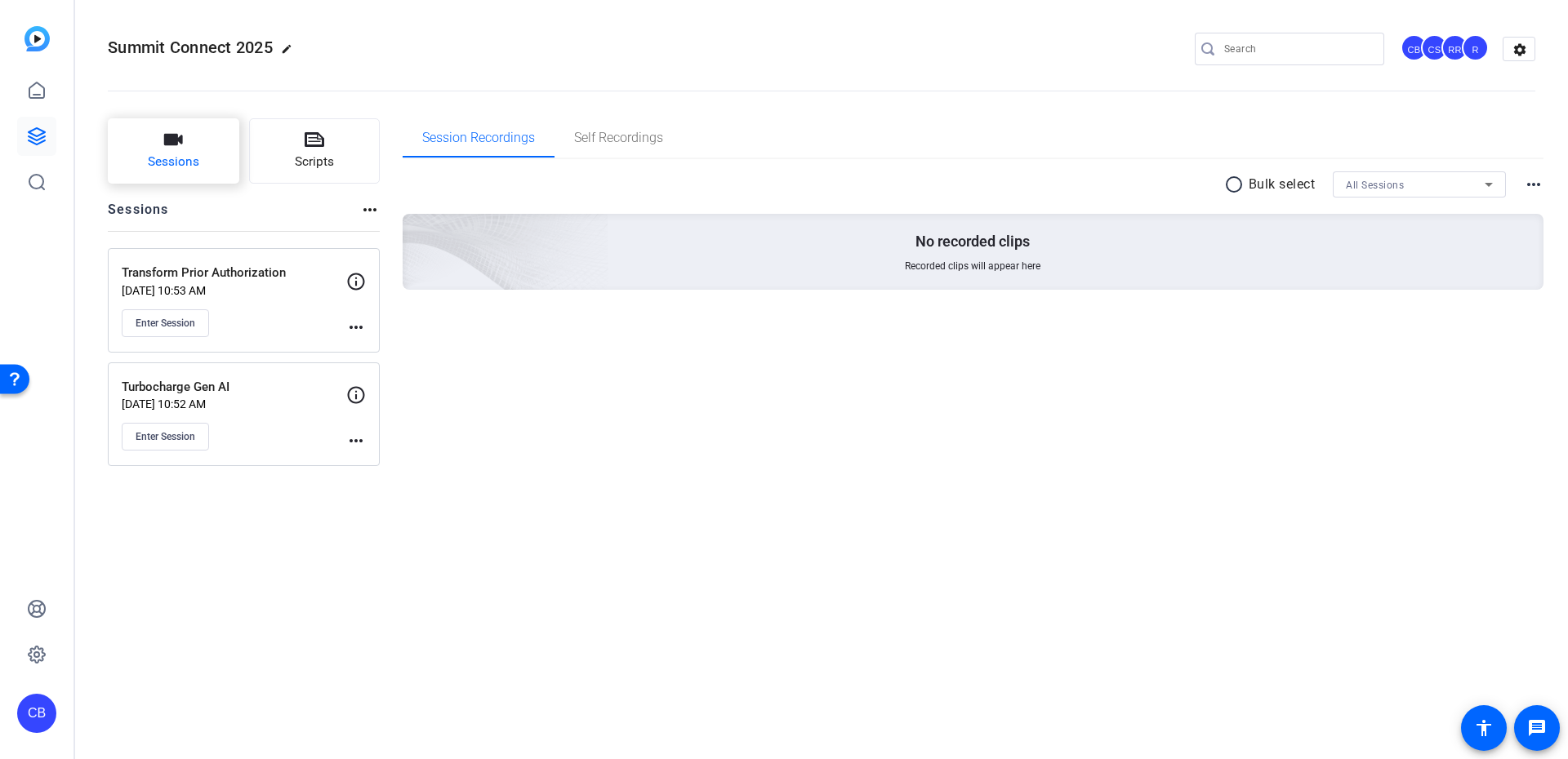
click at [122, 148] on button "Sessions" at bounding box center [173, 151] width 132 height 65
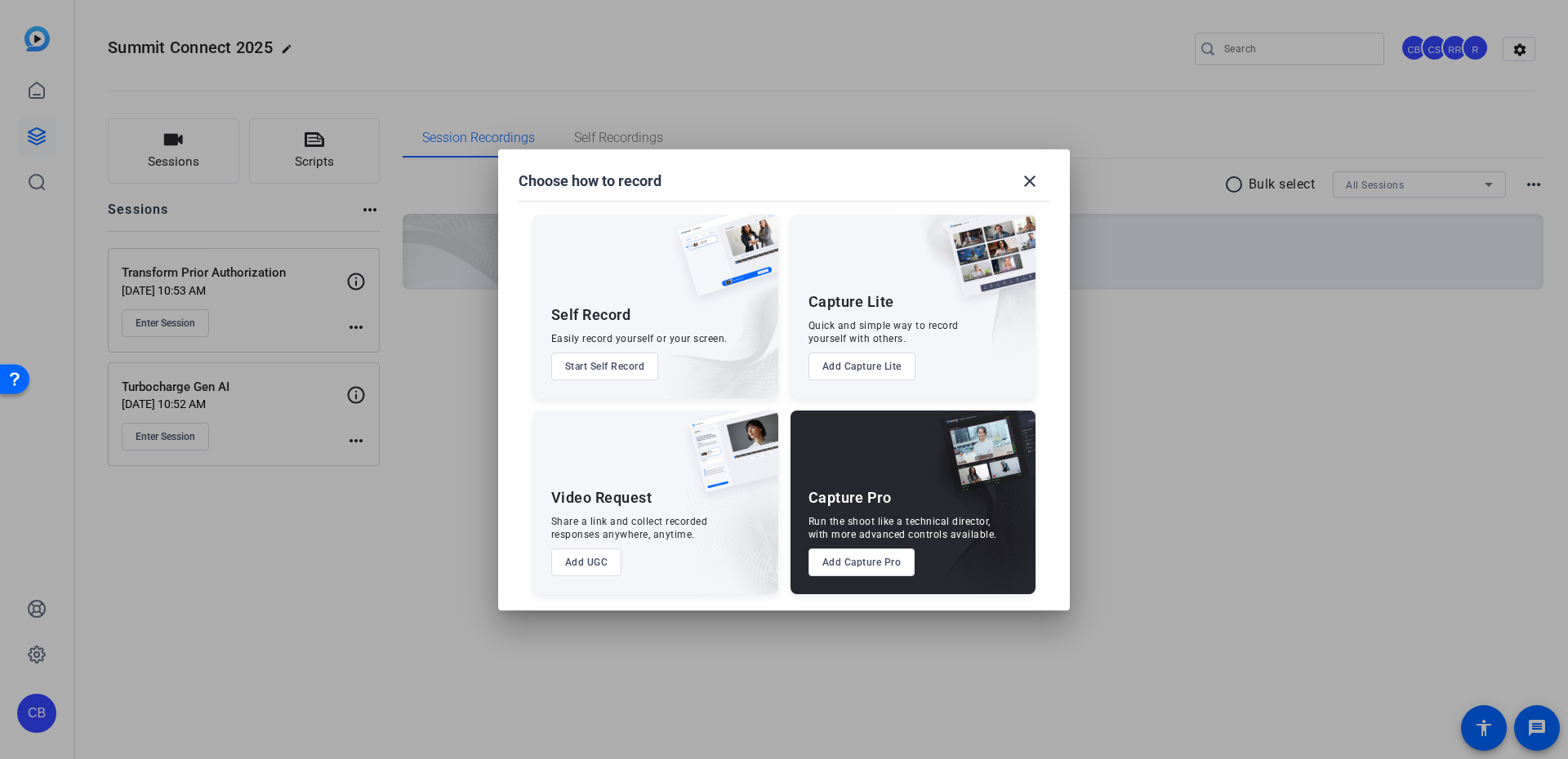
click at [881, 563] on button "Add Capture Pro" at bounding box center [862, 562] width 107 height 27
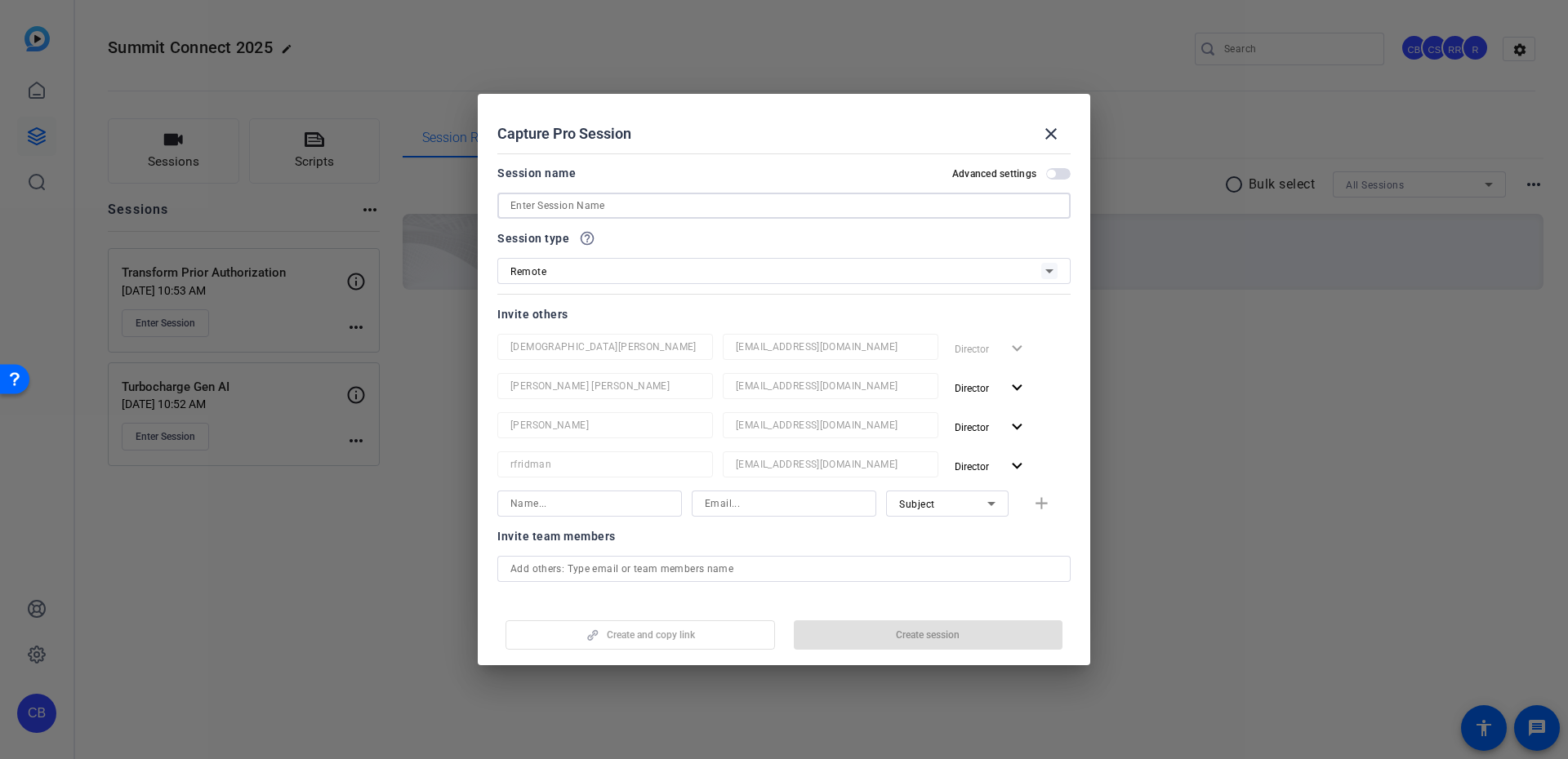
click at [667, 197] on input at bounding box center [784, 206] width 547 height 20
paste input "Engineering Trustworthy AI"
type input "Engineering Trustworthy AI"
click at [858, 631] on span "button" at bounding box center [928, 634] width 270 height 39
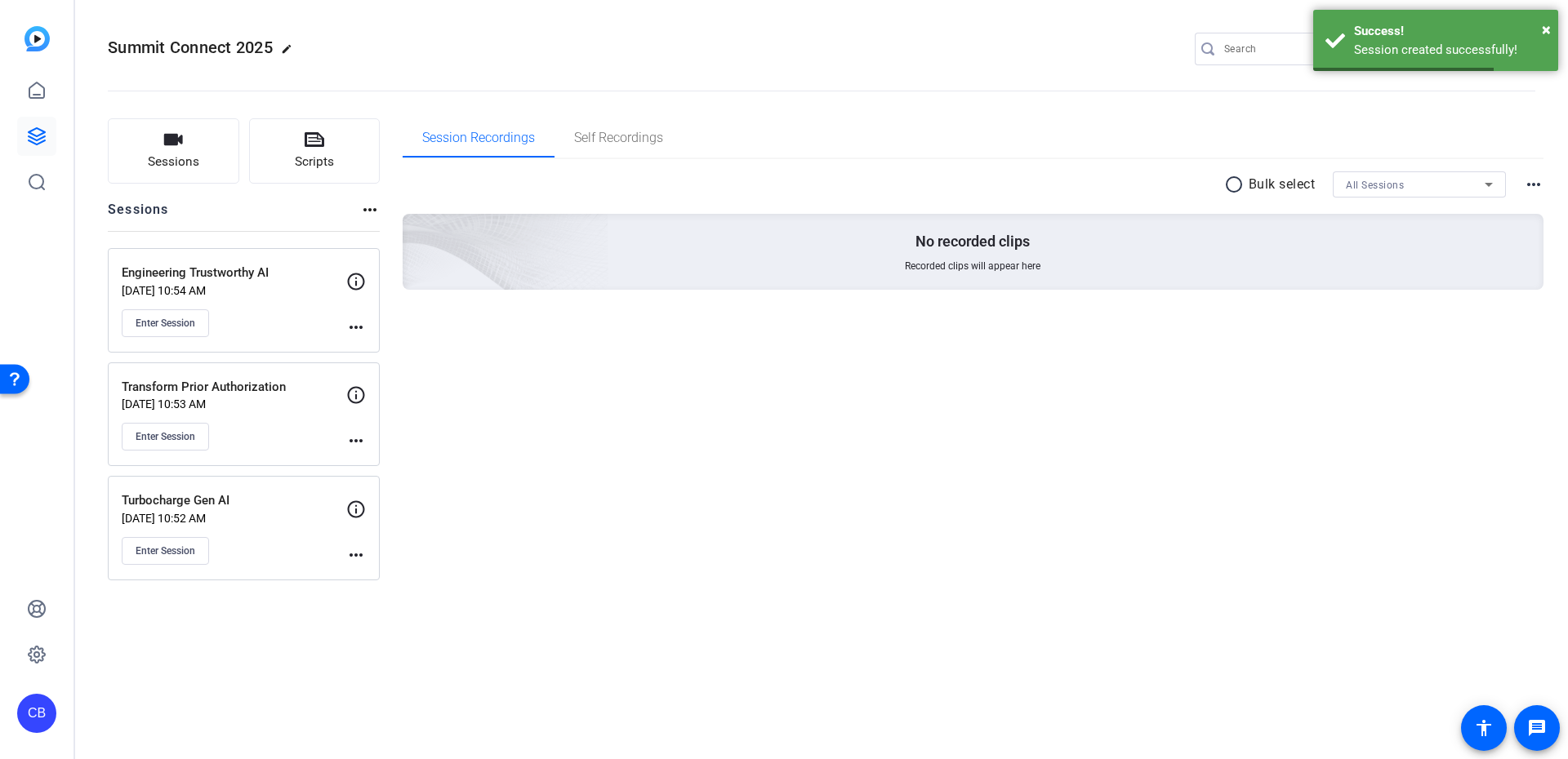
click at [351, 324] on mat-icon "more_horiz" at bounding box center [356, 328] width 20 height 20
click at [366, 349] on span "Edit Session" at bounding box center [396, 351] width 74 height 20
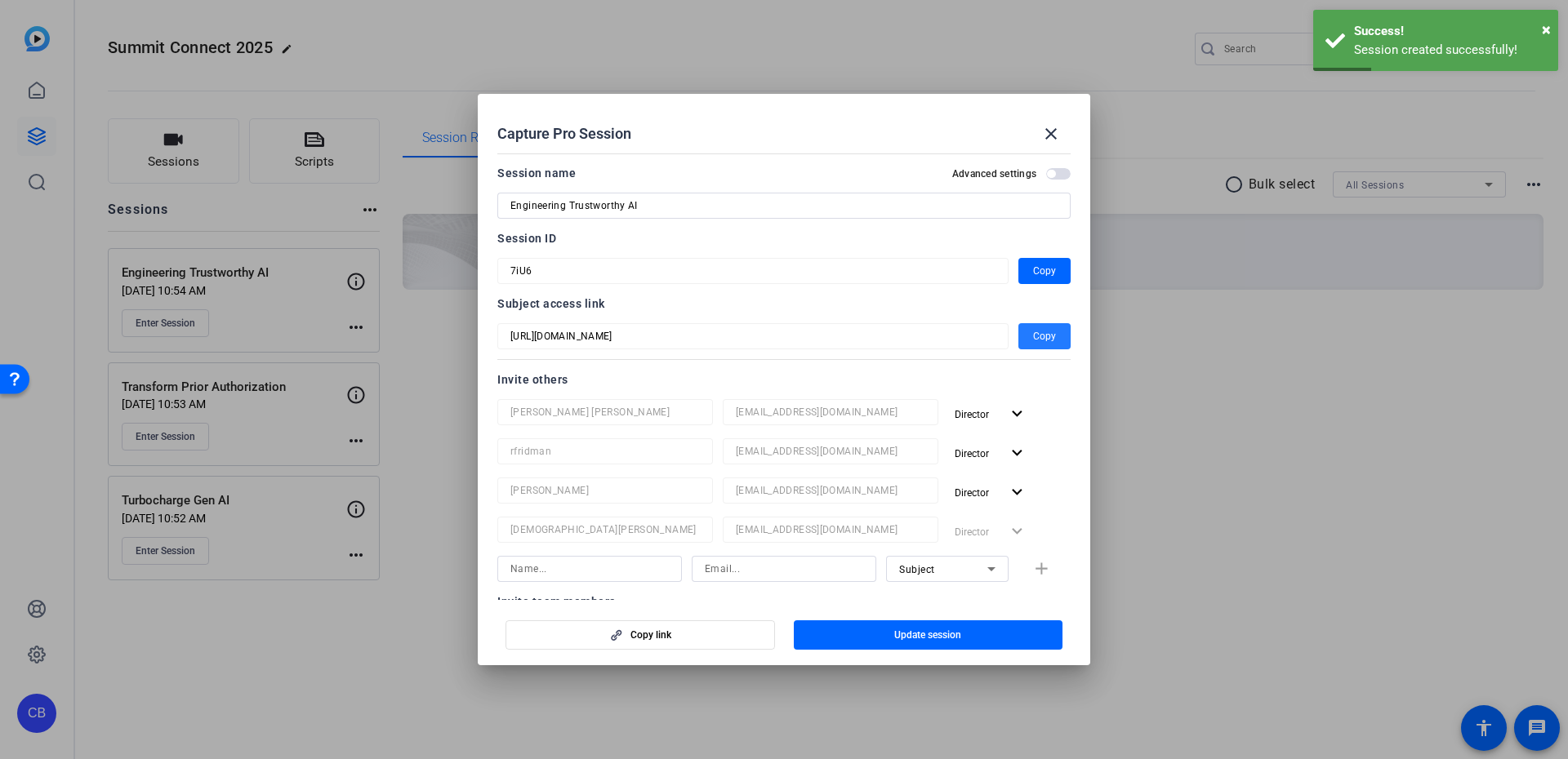
click at [1036, 330] on span "Copy" at bounding box center [1044, 336] width 22 height 20
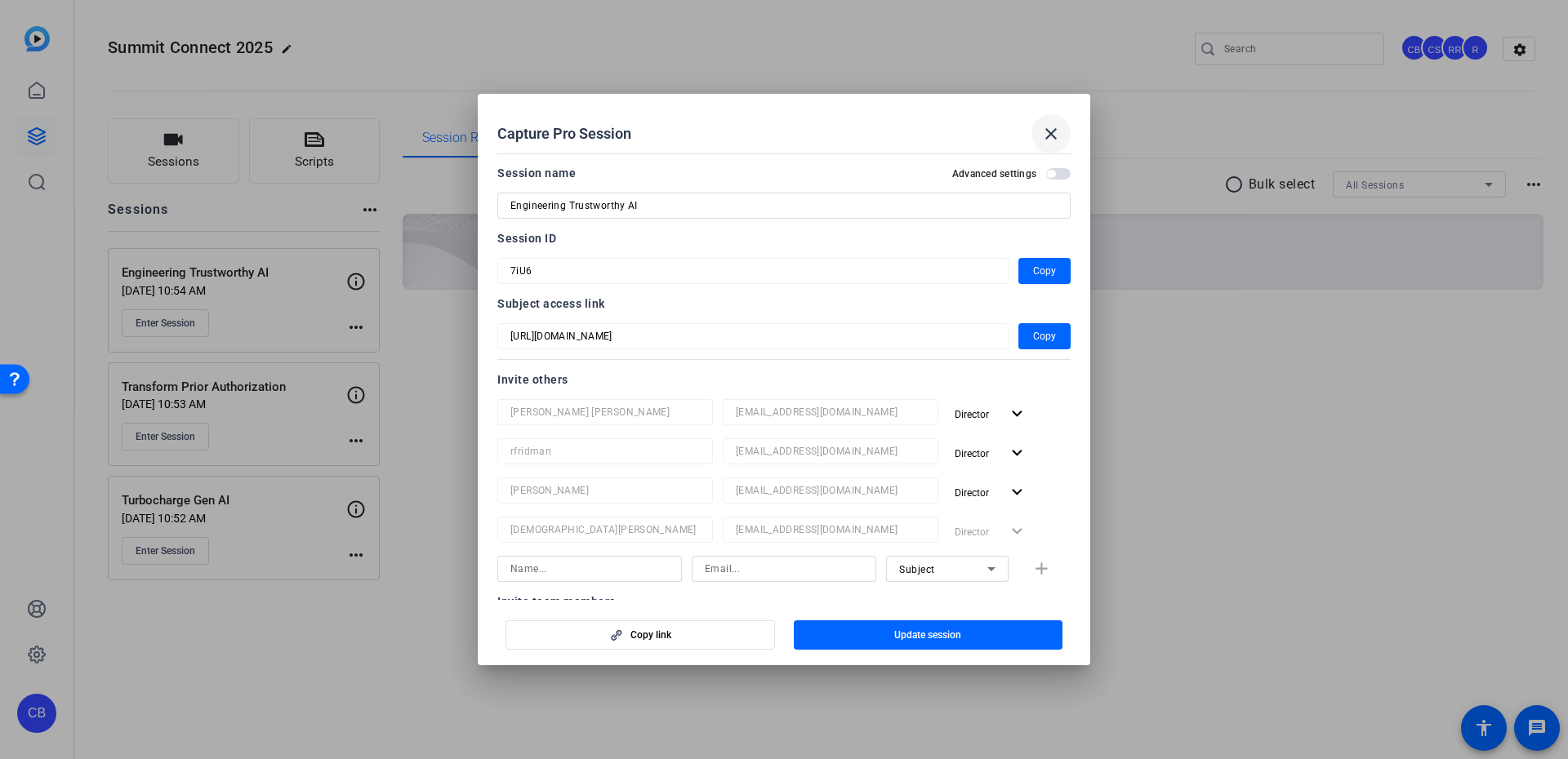
click at [1034, 115] on span at bounding box center [1051, 133] width 39 height 39
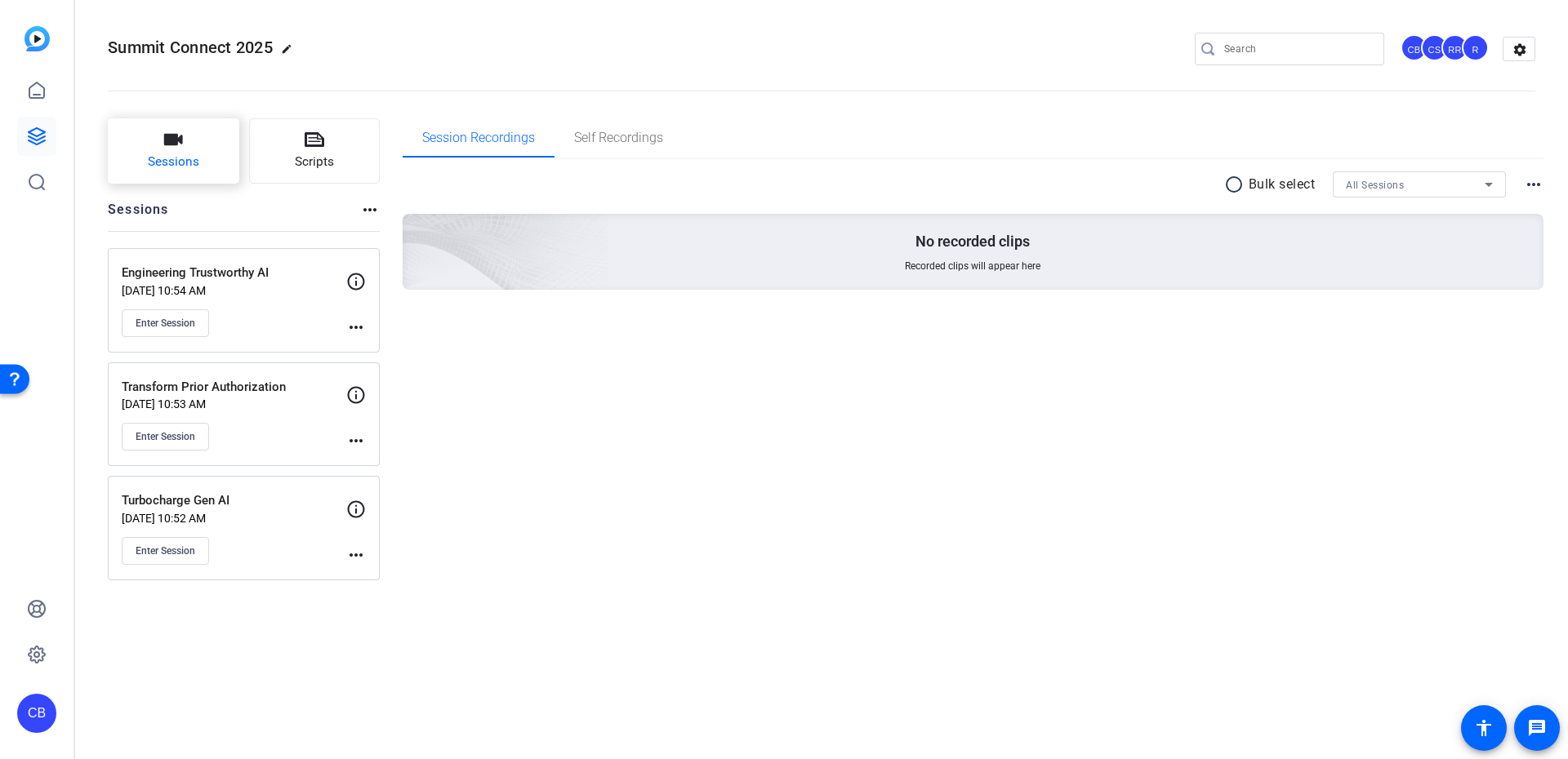
click at [186, 166] on span "Sessions" at bounding box center [174, 161] width 52 height 19
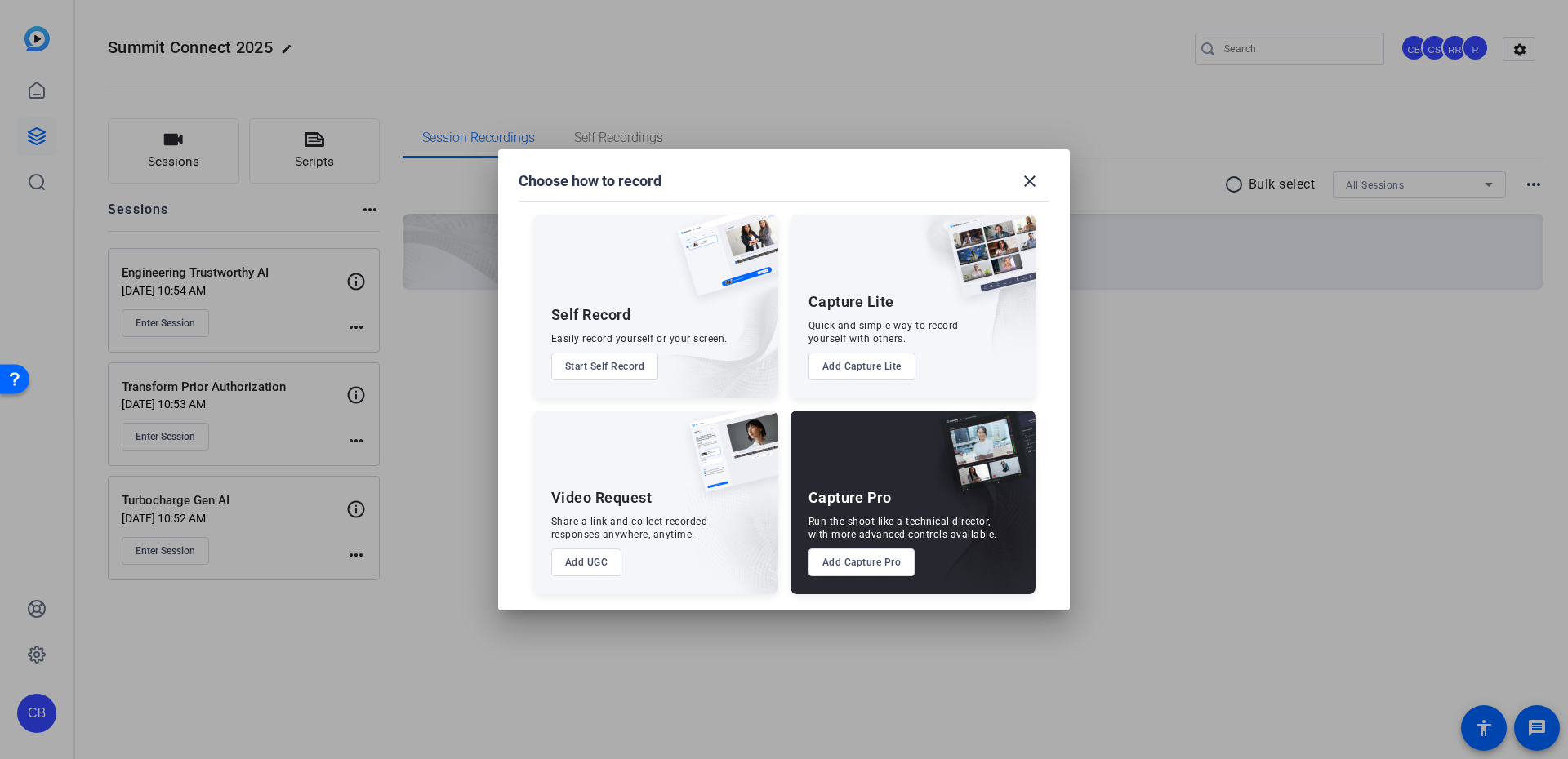
click at [859, 560] on button "Add Capture Pro" at bounding box center [862, 562] width 107 height 27
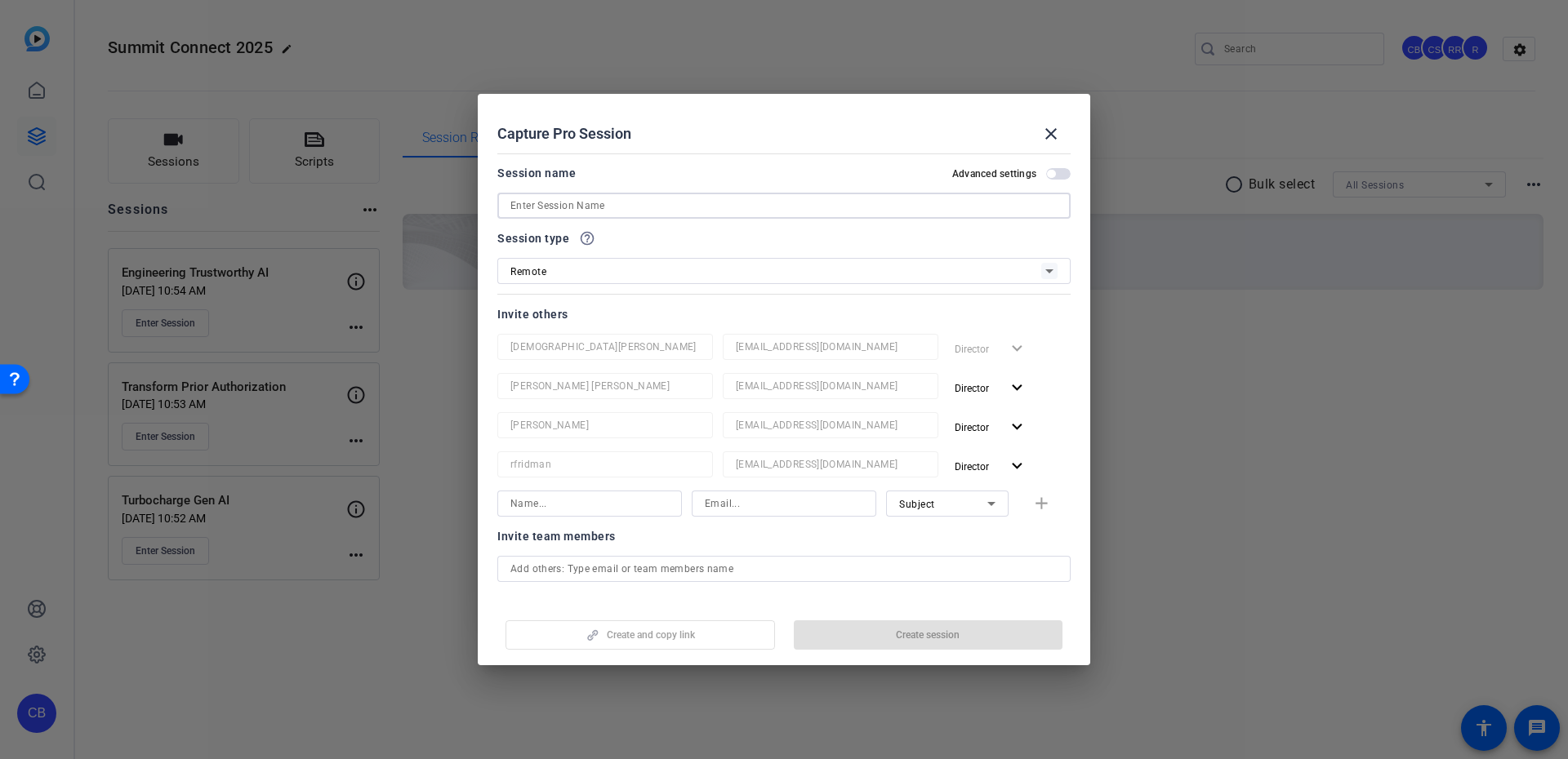
click at [600, 206] on input at bounding box center [784, 206] width 547 height 20
paste input "CEO of [US_STATE]"
type input "CEO of [US_STATE]"
click at [930, 628] on span "Create session" at bounding box center [928, 635] width 63 height 13
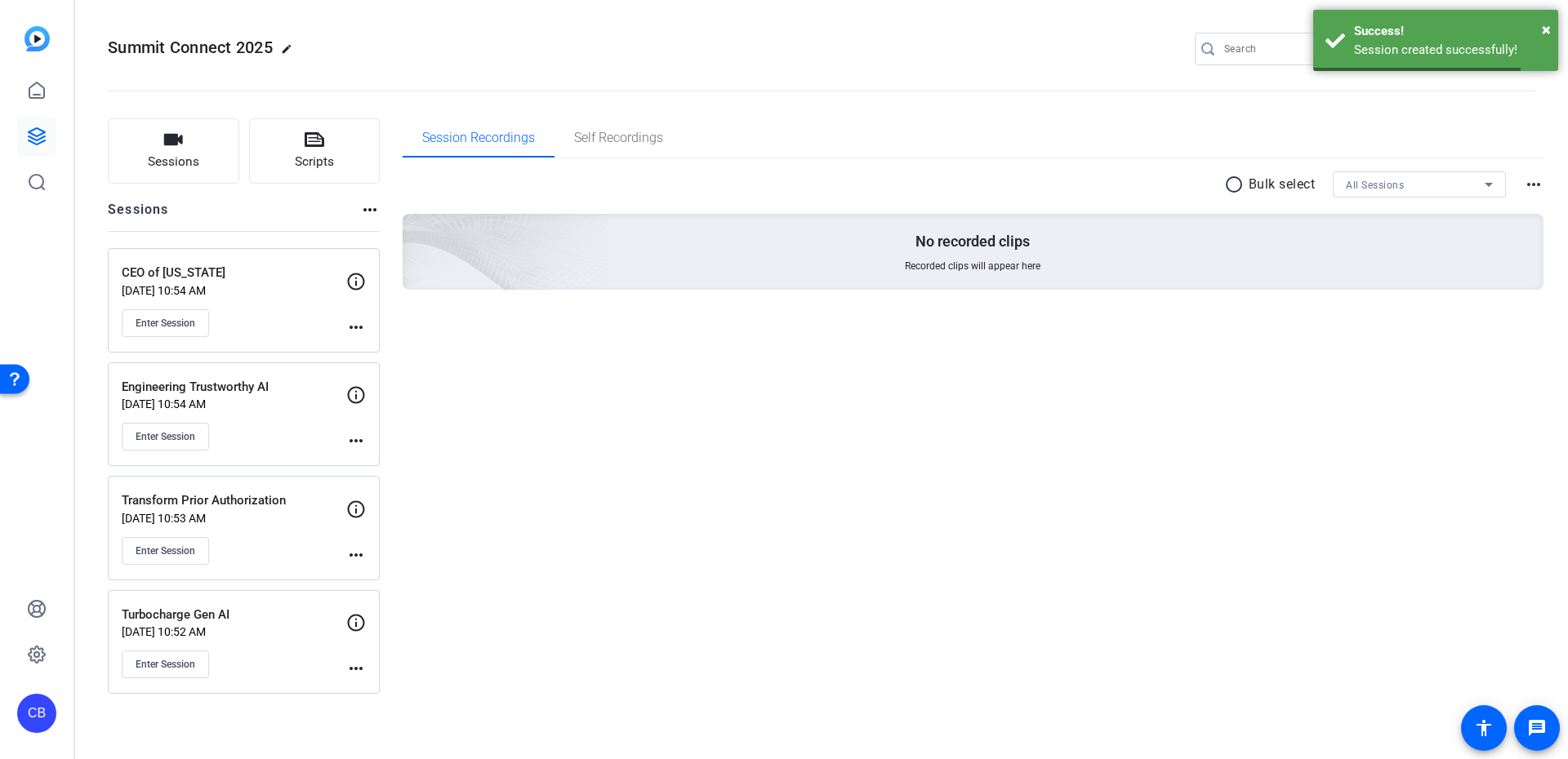
click at [348, 335] on mat-icon "more_horiz" at bounding box center [356, 328] width 20 height 20
click at [361, 346] on span "Edit Session" at bounding box center [396, 351] width 74 height 20
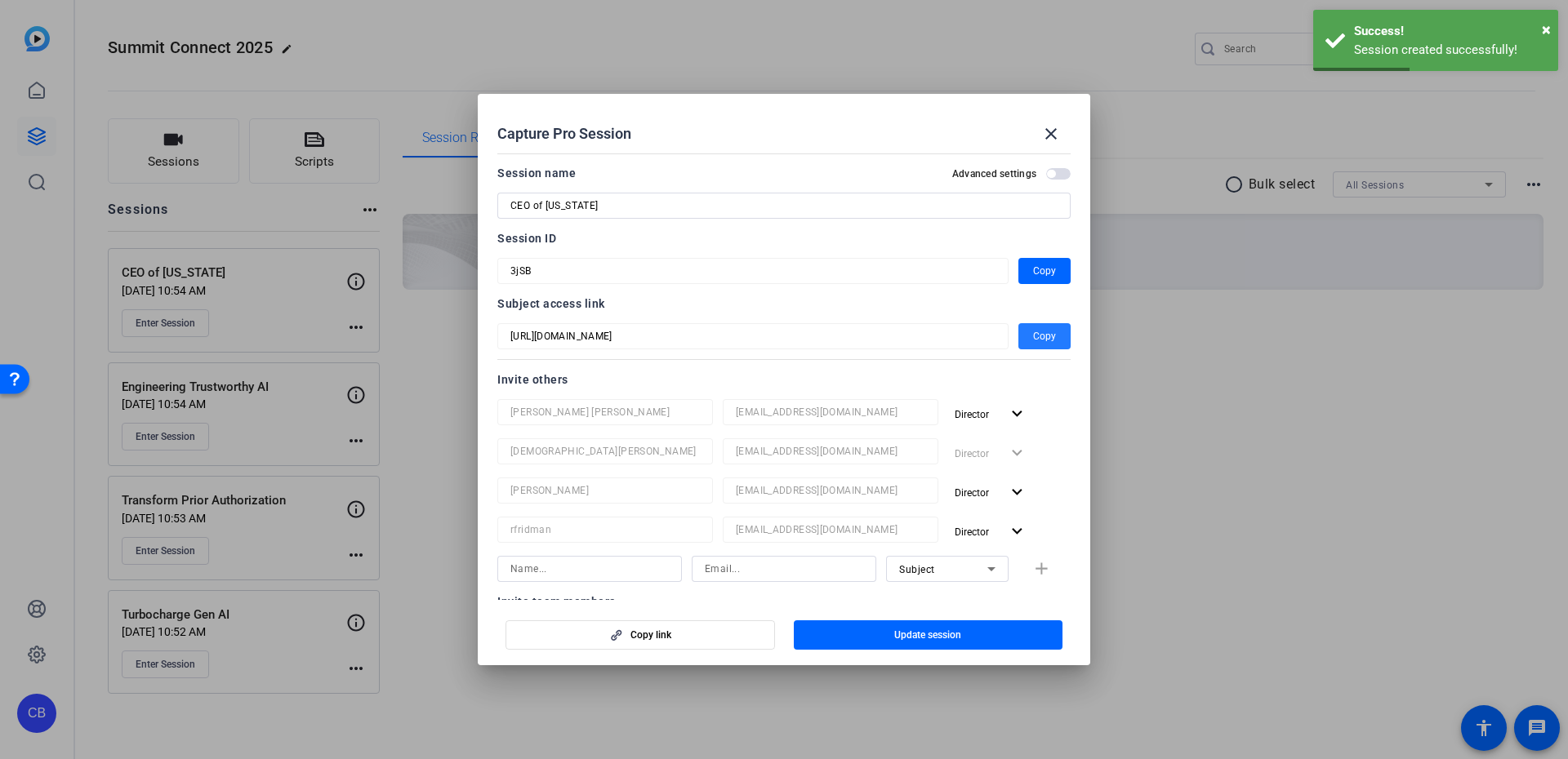
click at [1061, 326] on span "button" at bounding box center [1044, 336] width 52 height 39
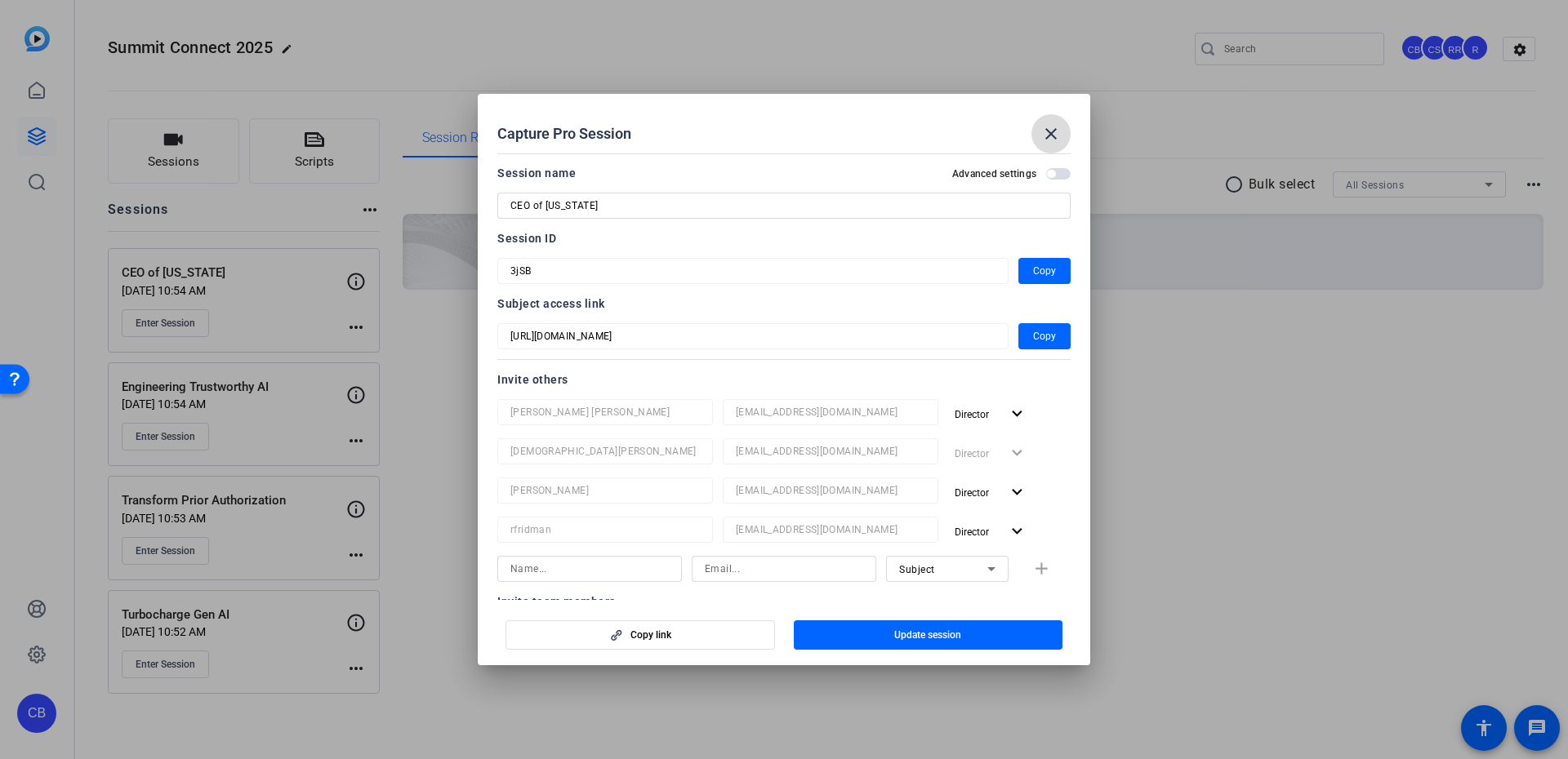
click at [1057, 141] on mat-icon "close" at bounding box center [1051, 134] width 20 height 20
